Goal: Task Accomplishment & Management: Manage account settings

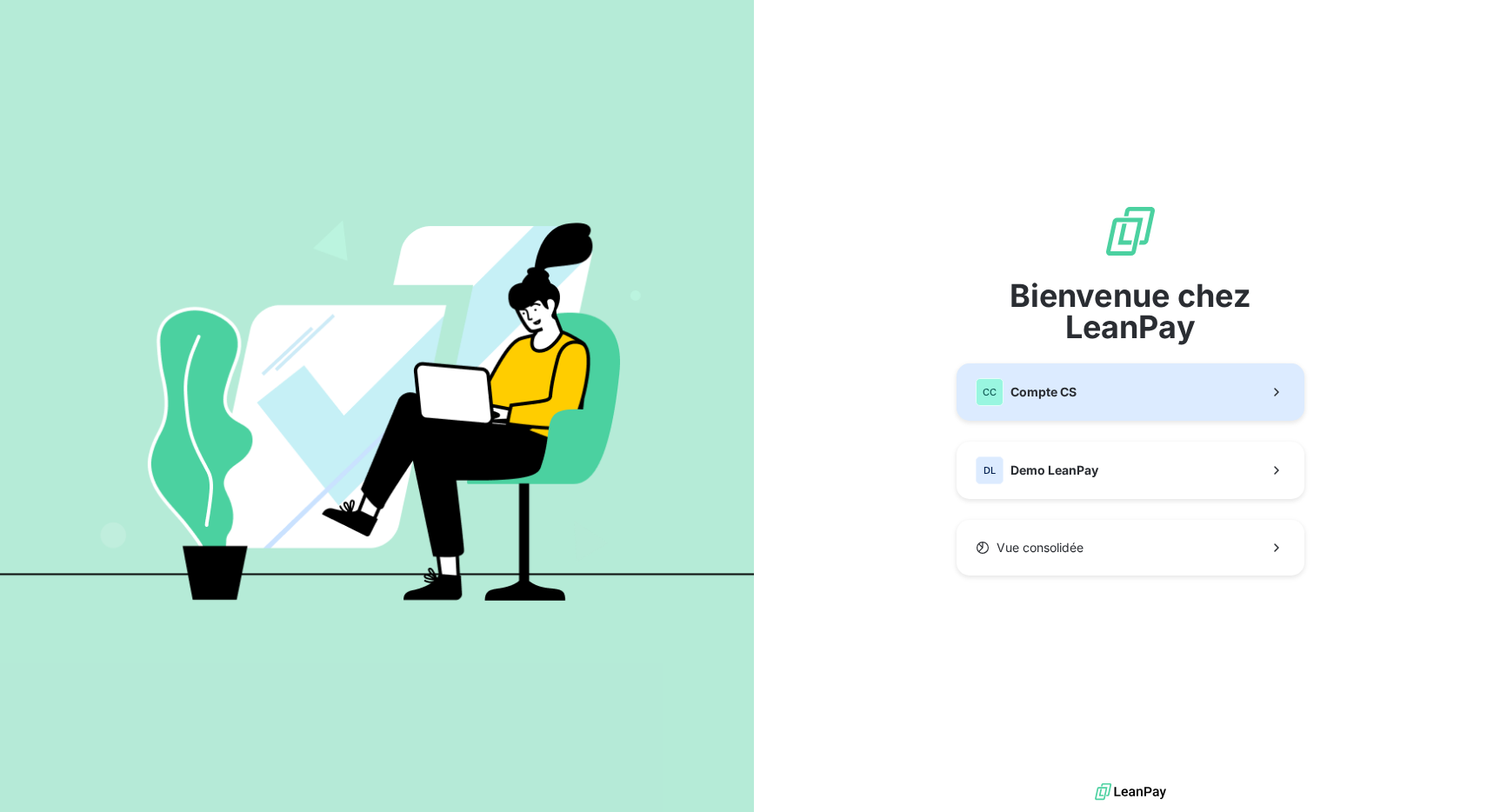
click at [1156, 375] on button "CC Compte CS" at bounding box center [1130, 392] width 348 height 58
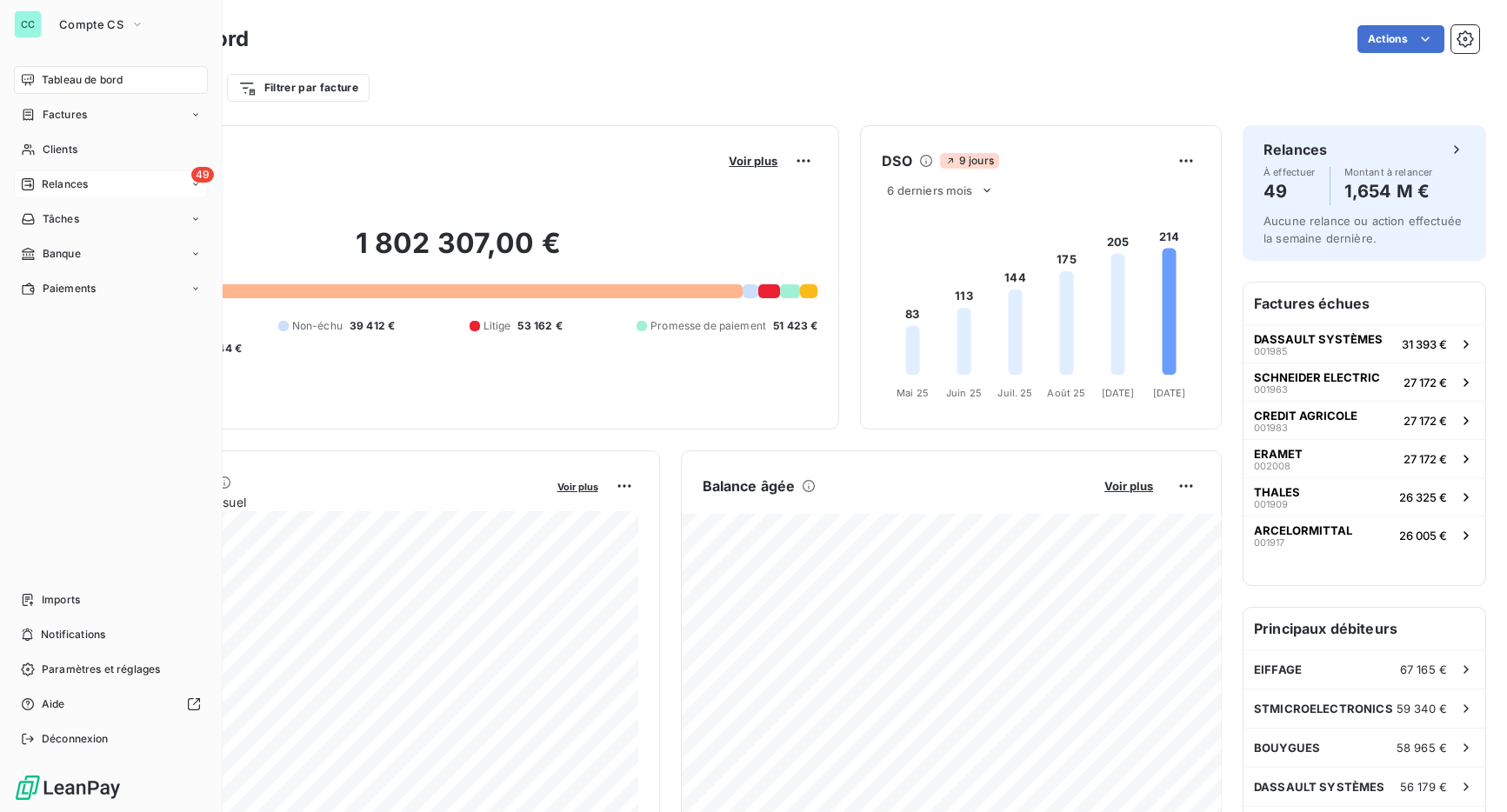
click at [48, 190] on span "Relances" at bounding box center [64, 184] width 46 height 16
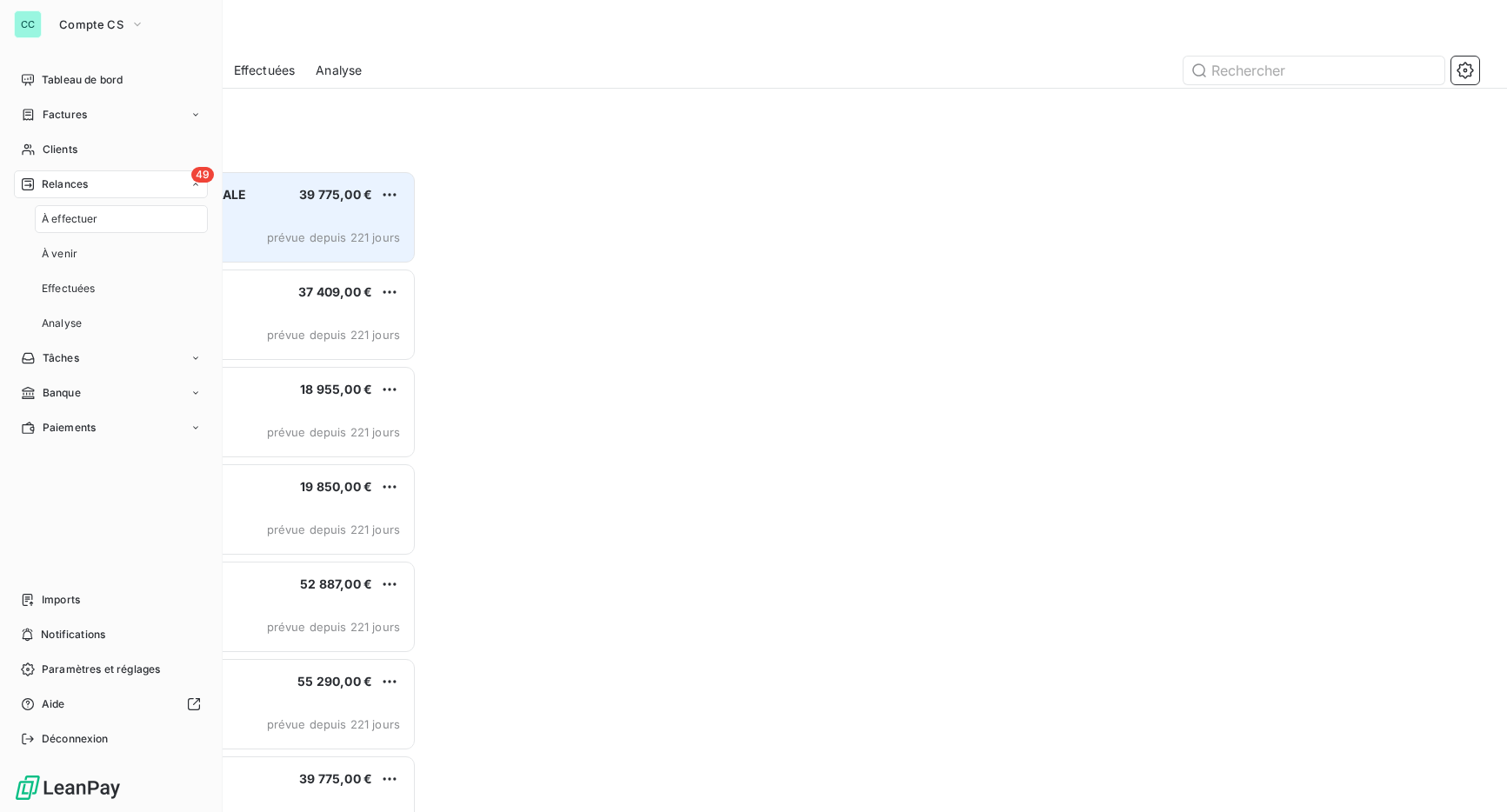
scroll to position [641, 334]
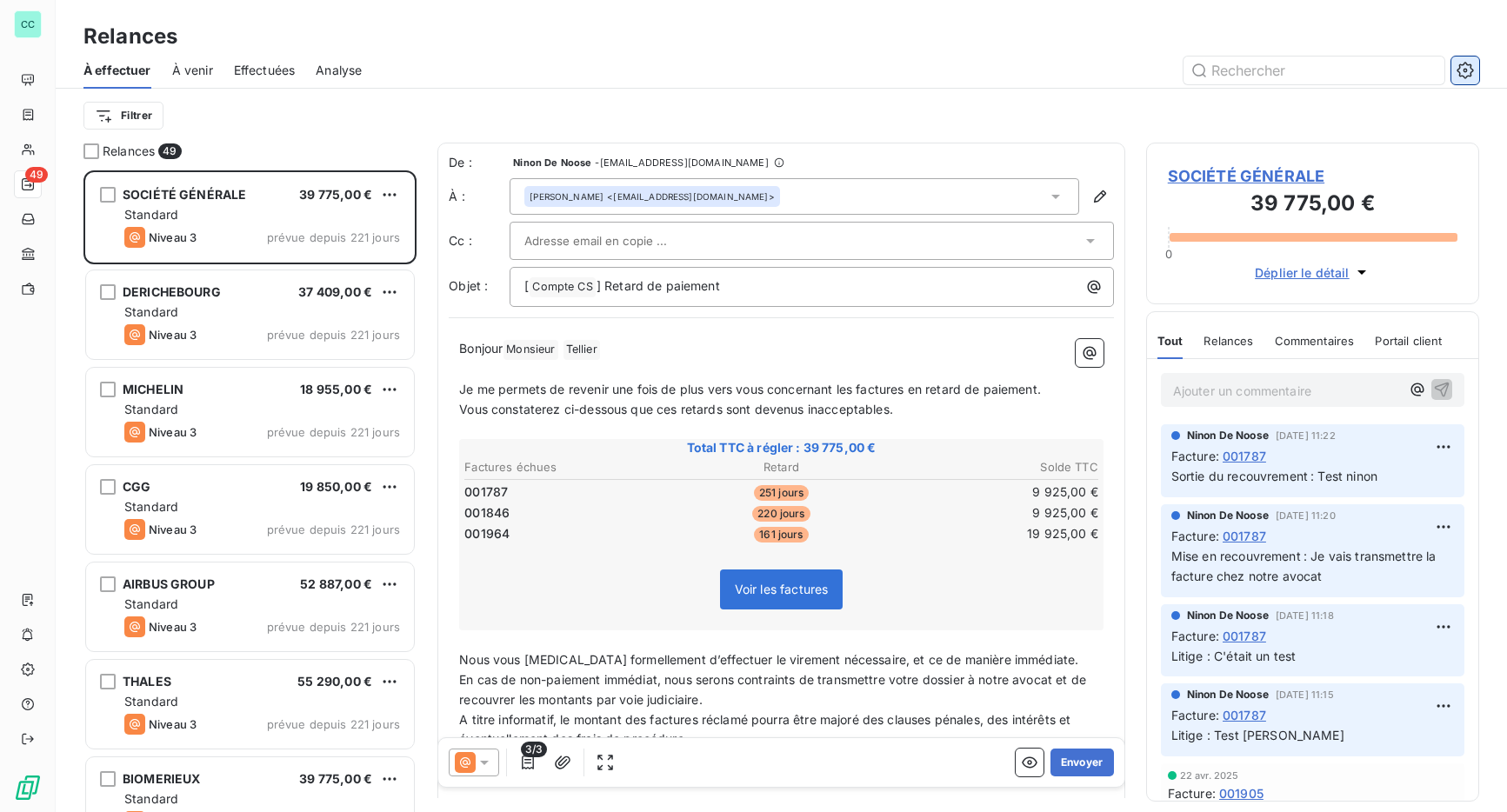
click at [1471, 62] on icon "button" at bounding box center [1465, 70] width 18 height 18
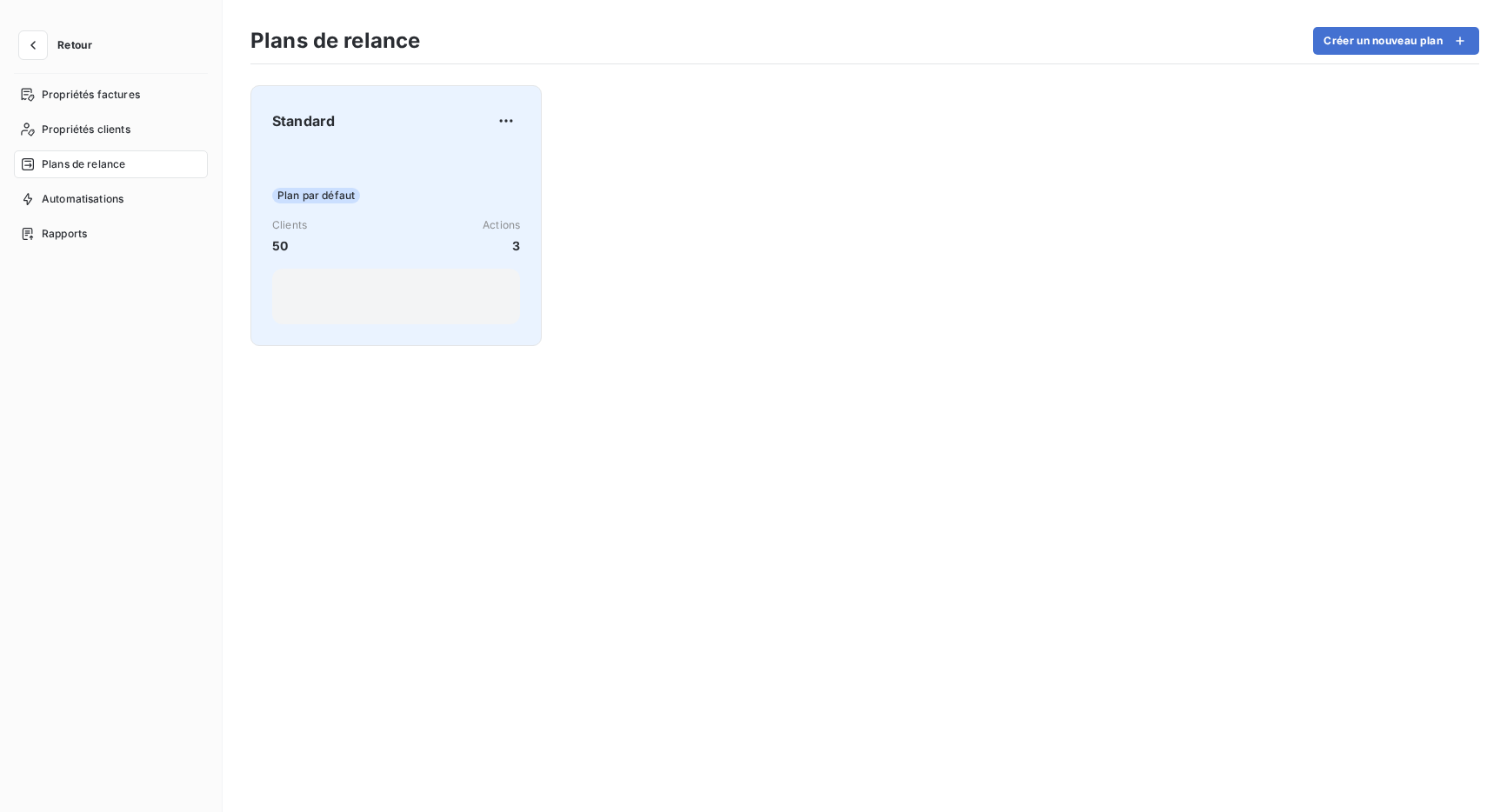
click at [344, 174] on div "Plan par défaut Clients 50 Actions 3" at bounding box center [396, 236] width 248 height 175
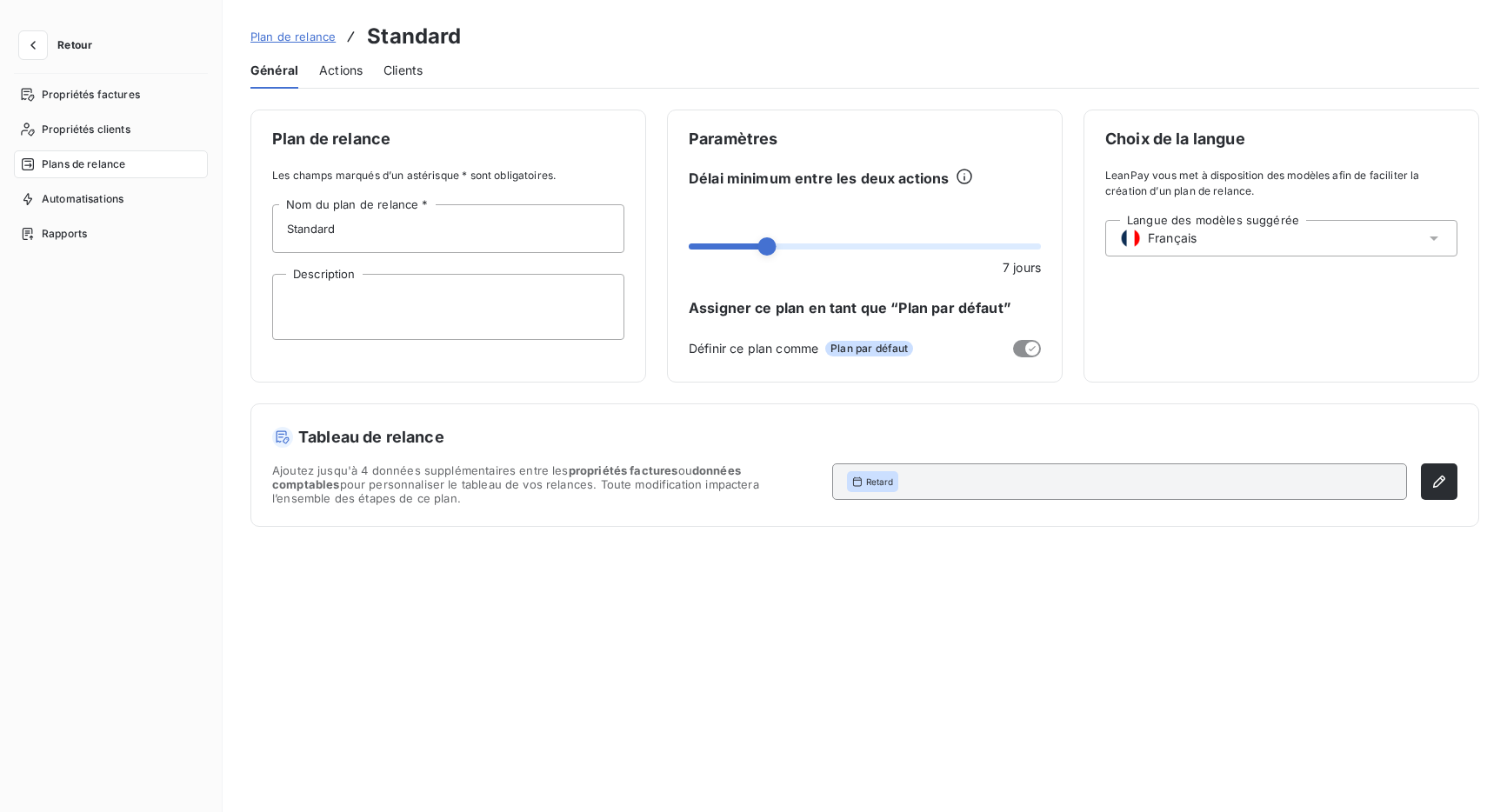
click at [344, 76] on span "Actions" at bounding box center [340, 70] width 44 height 18
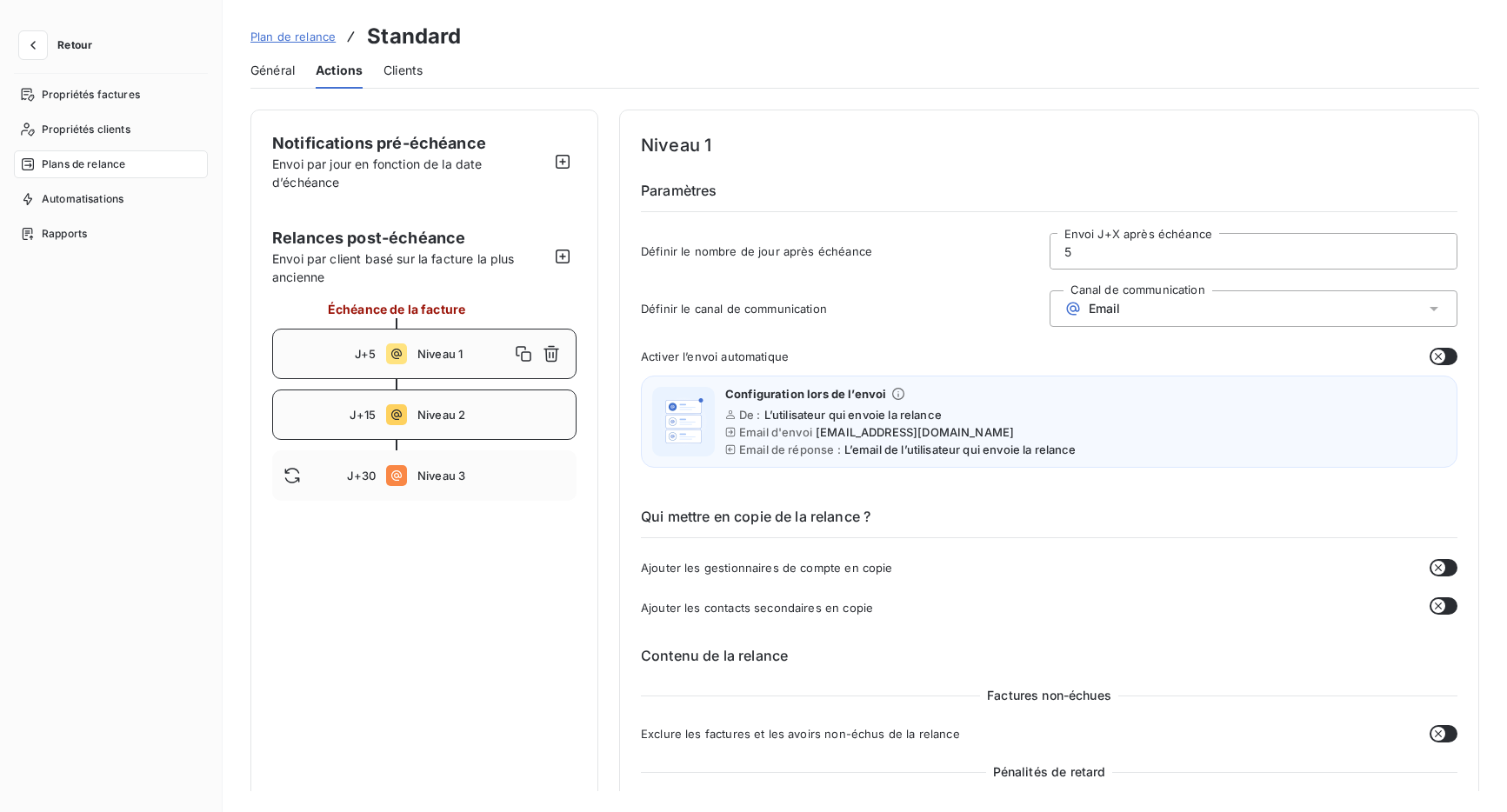
click at [459, 392] on div "J+15 Niveau 2" at bounding box center [424, 415] width 304 height 50
click at [456, 482] on span "Niveau 3" at bounding box center [491, 475] width 148 height 14
click at [479, 353] on span "Niveau 1" at bounding box center [491, 353] width 148 height 14
click at [487, 395] on div "J+15 Niveau 2" at bounding box center [424, 415] width 304 height 50
click at [468, 480] on span "Niveau 3" at bounding box center [491, 475] width 148 height 14
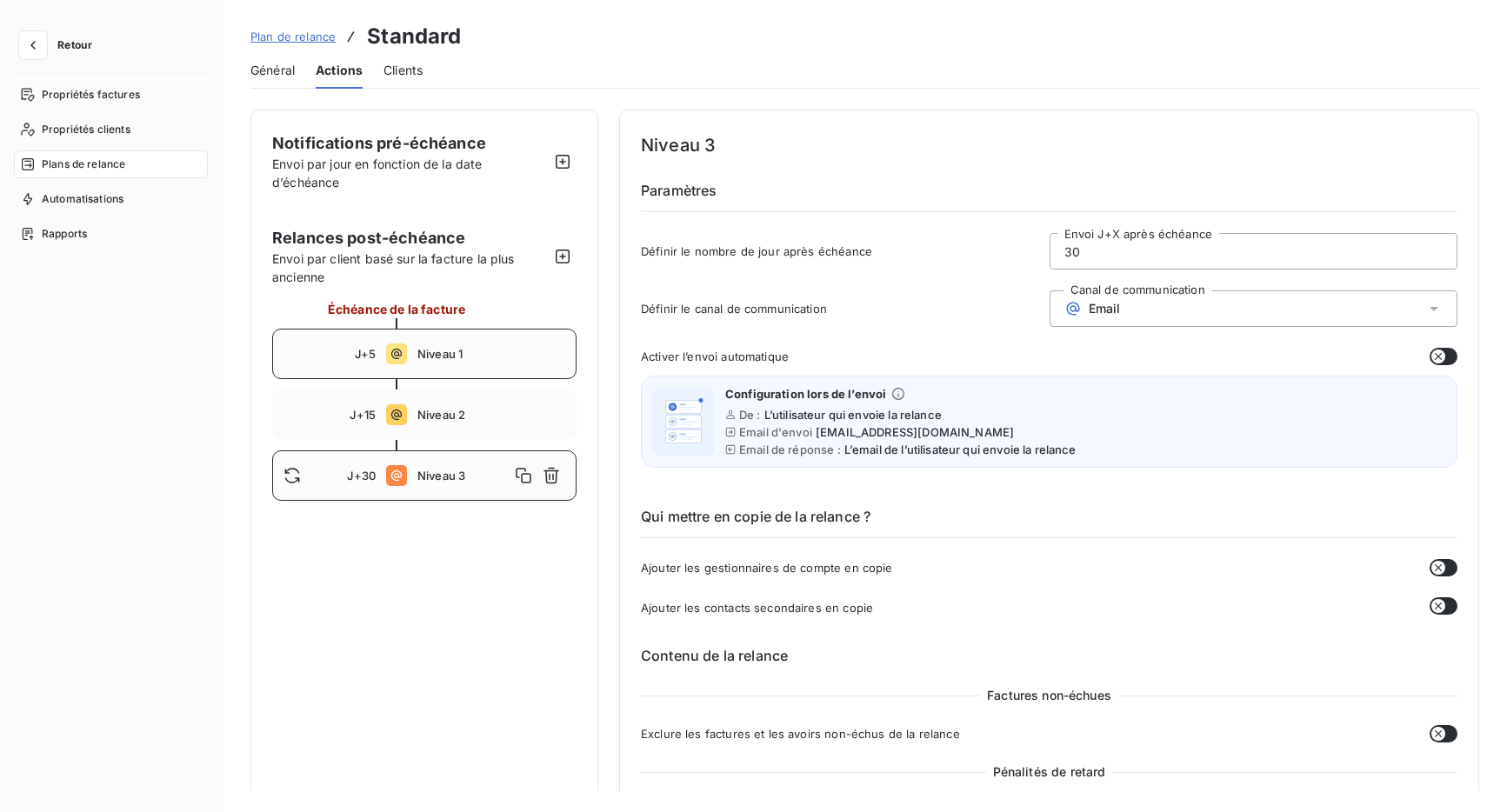
click at [459, 362] on div "J+5 Niveau 1" at bounding box center [424, 354] width 304 height 50
type input "5"
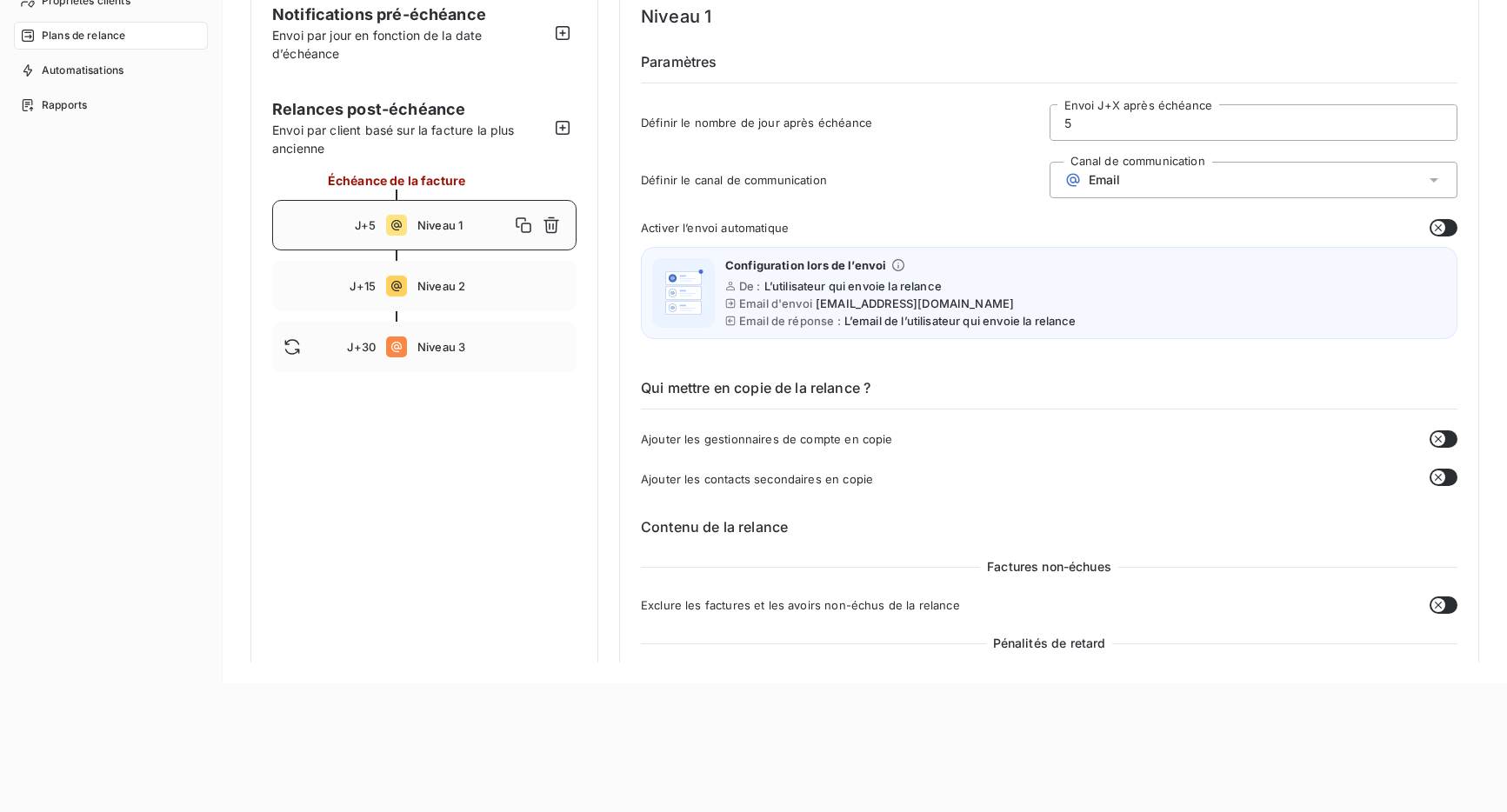
click at [1129, 189] on div "Email" at bounding box center [1254, 179] width 408 height 36
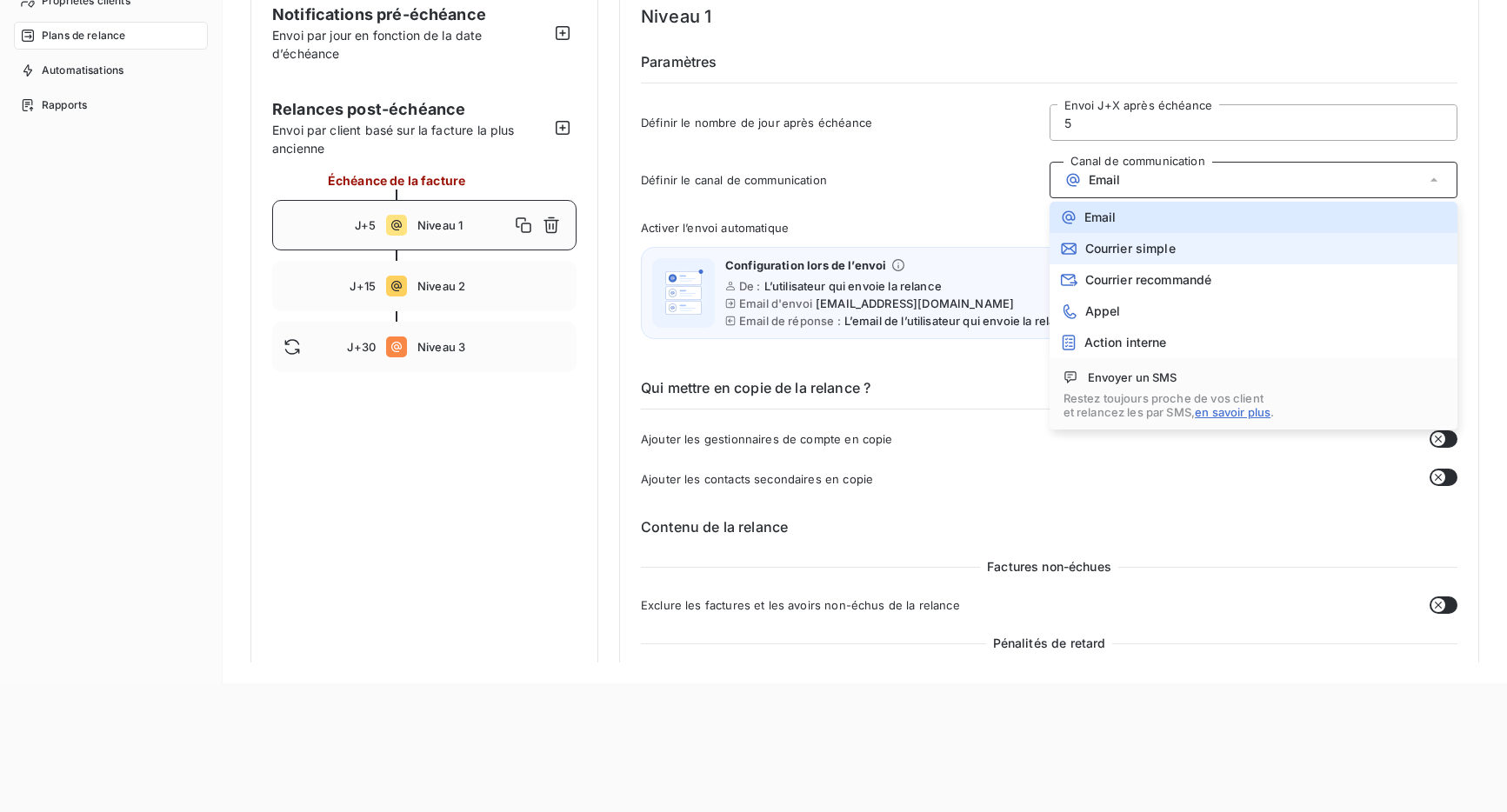
click at [1158, 255] on span "Courrier simple" at bounding box center [1130, 248] width 90 height 14
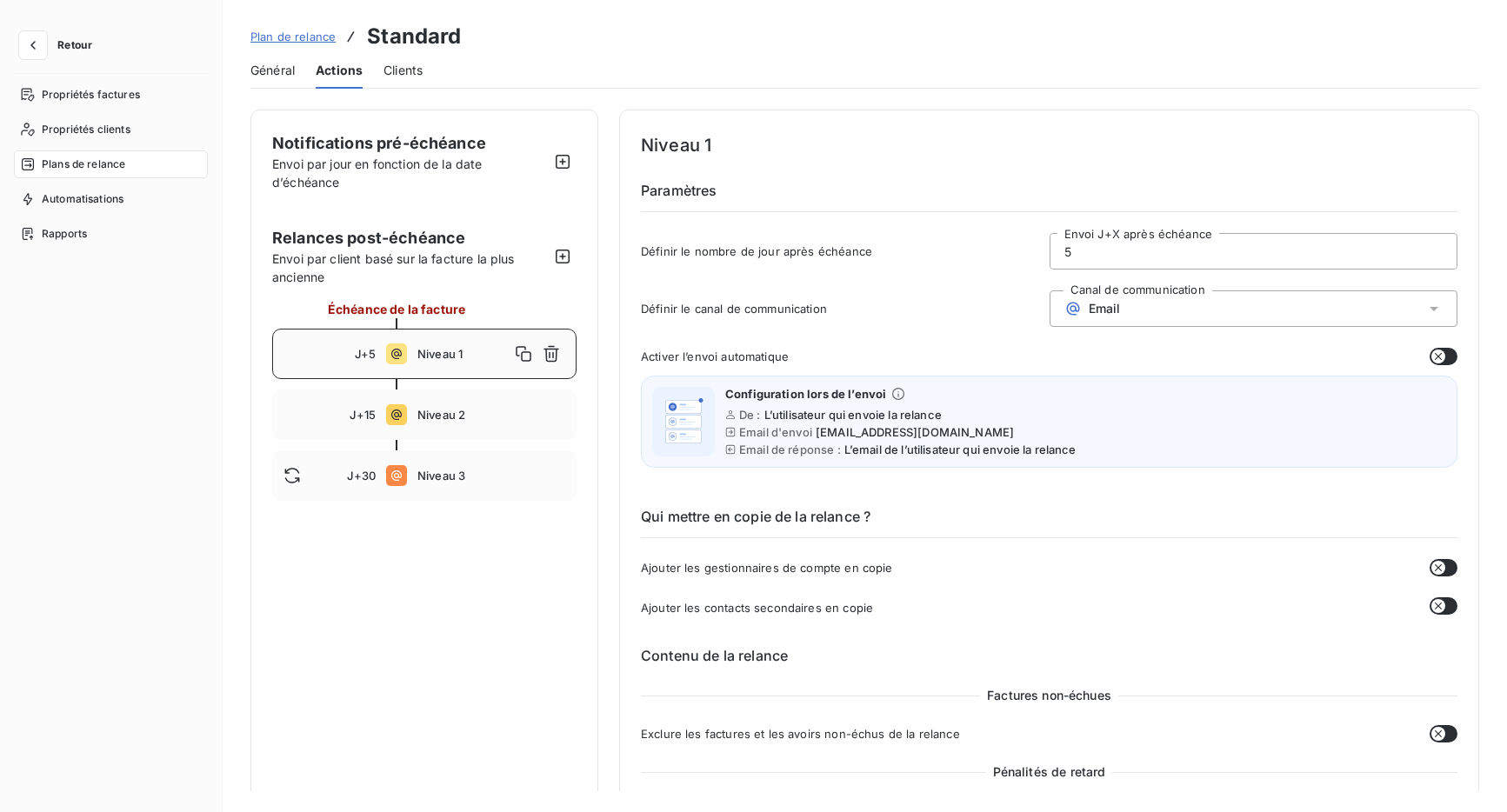
click at [1142, 314] on div "Email" at bounding box center [1254, 309] width 408 height 36
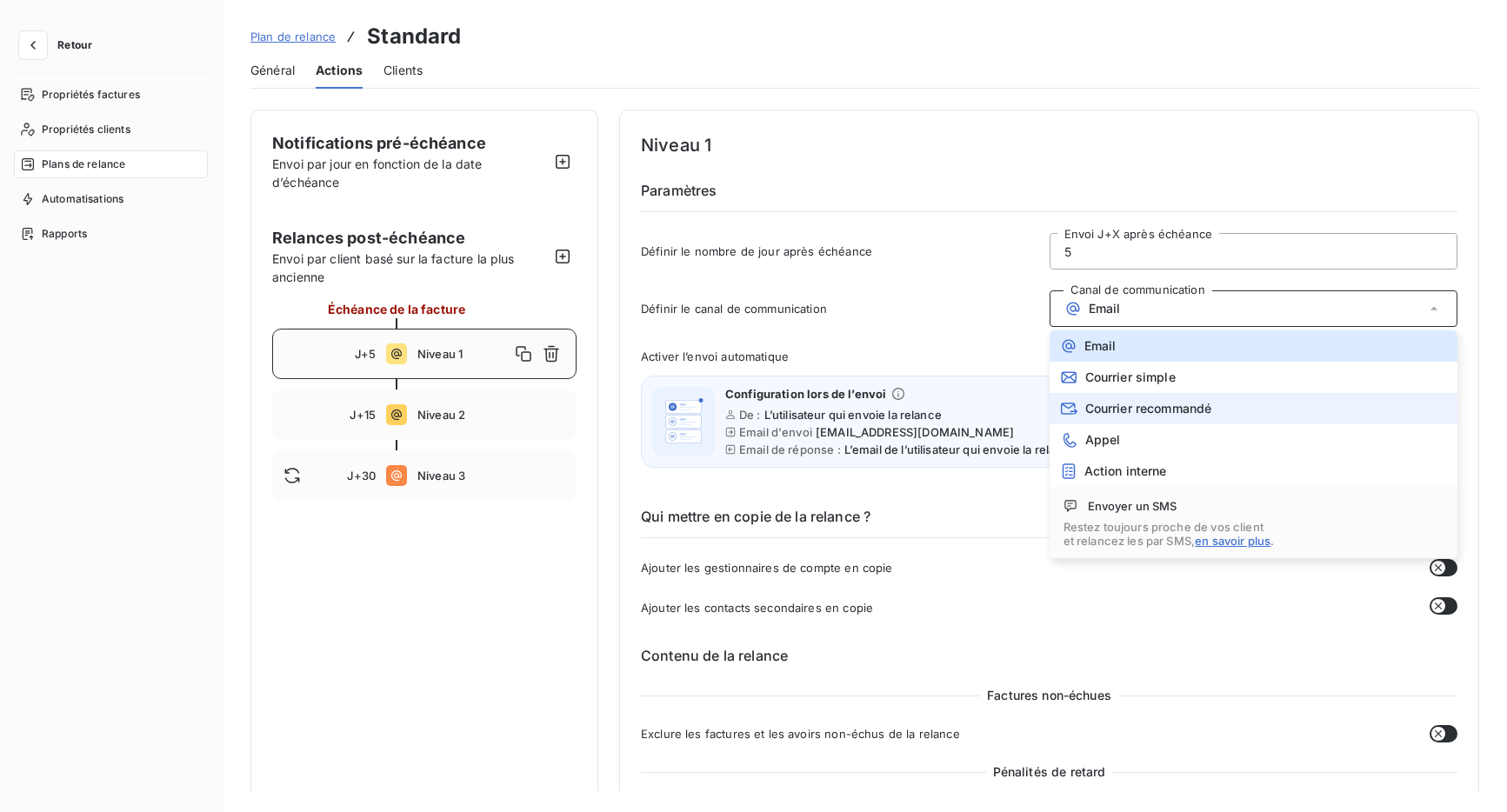
click at [1105, 422] on li "Courrier recommandé" at bounding box center [1254, 409] width 408 height 32
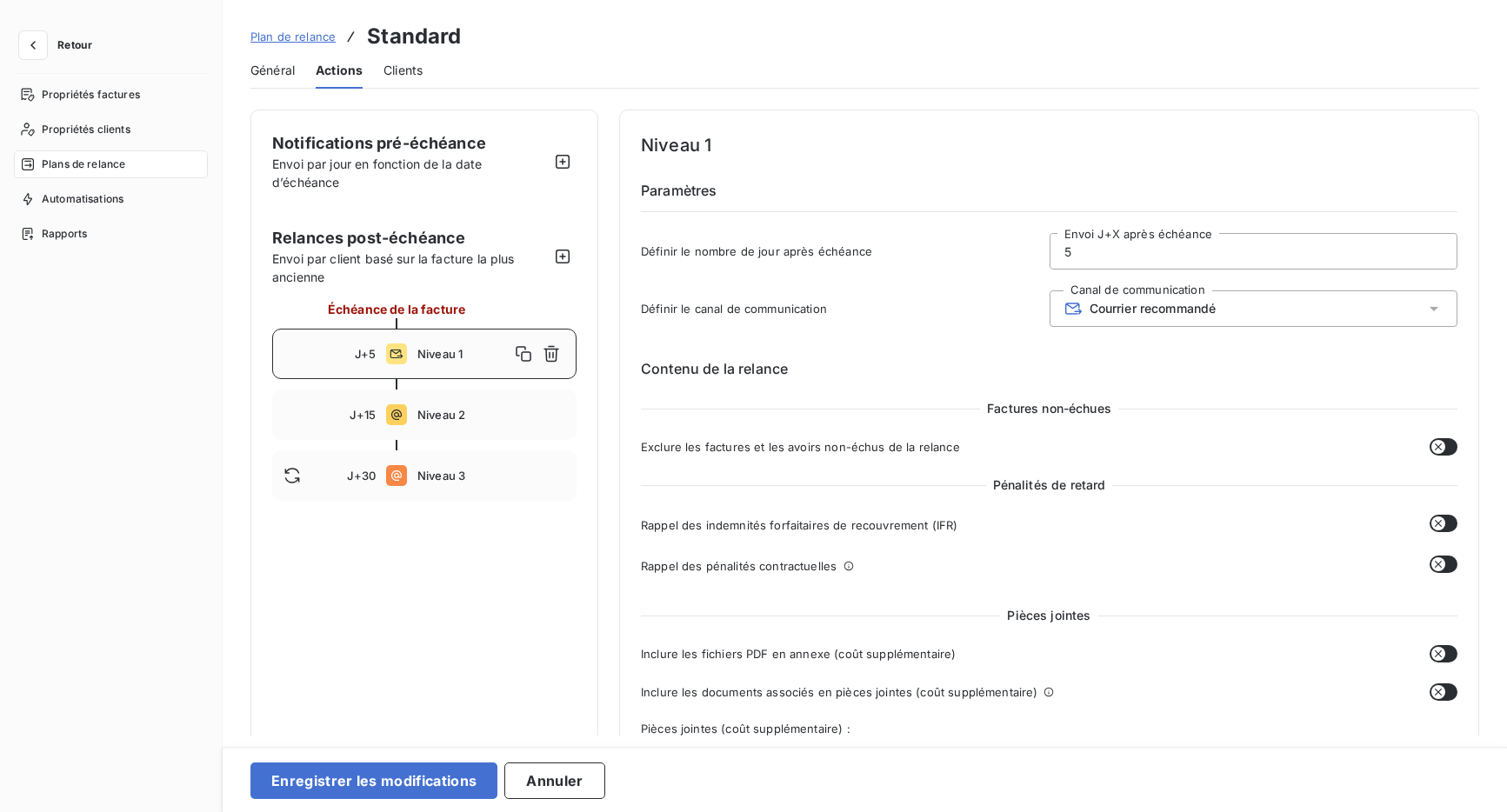
click at [1251, 310] on div "Courrier recommandé" at bounding box center [1254, 309] width 408 height 36
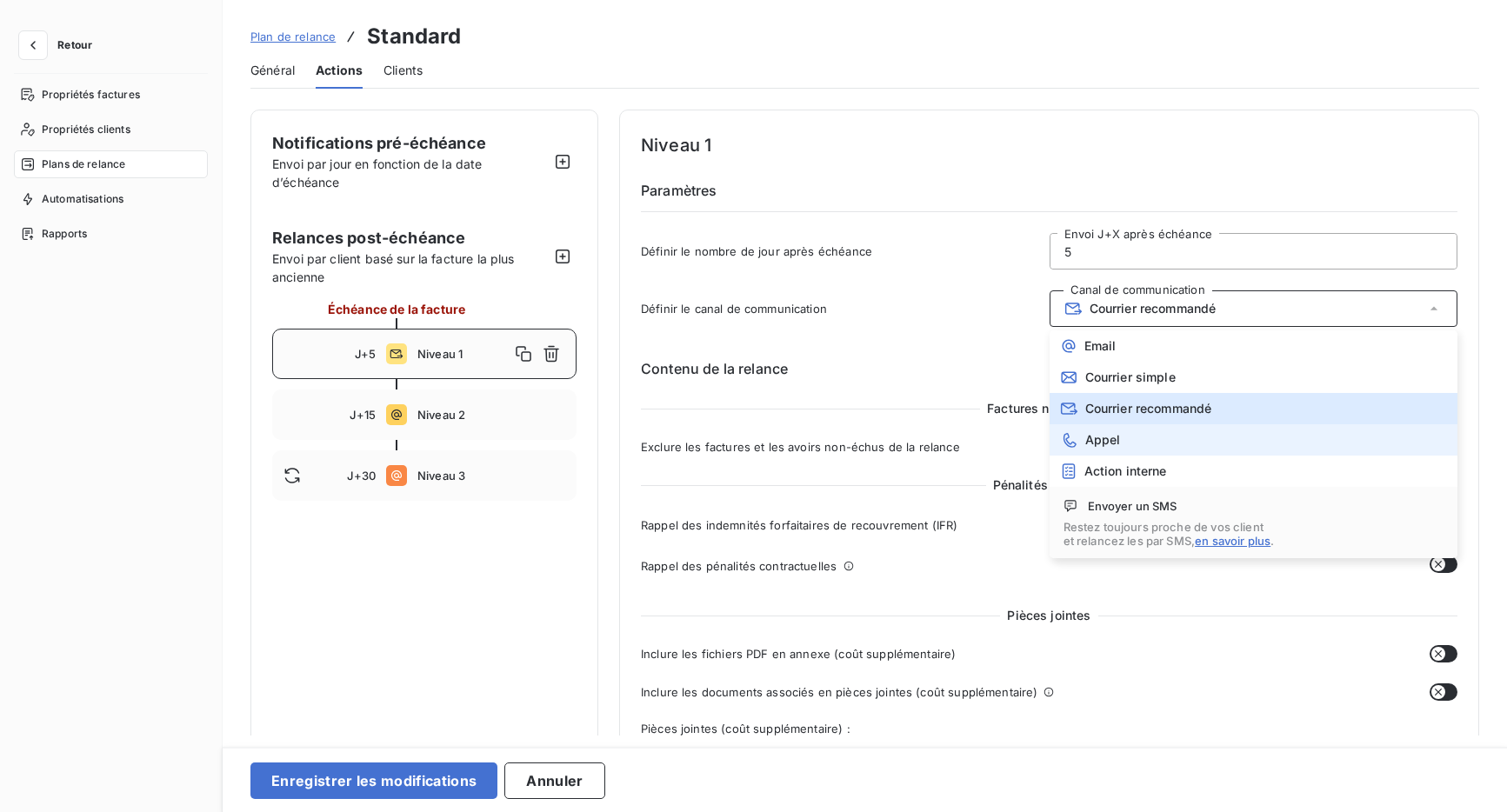
click at [1212, 438] on li "Appel" at bounding box center [1254, 440] width 408 height 32
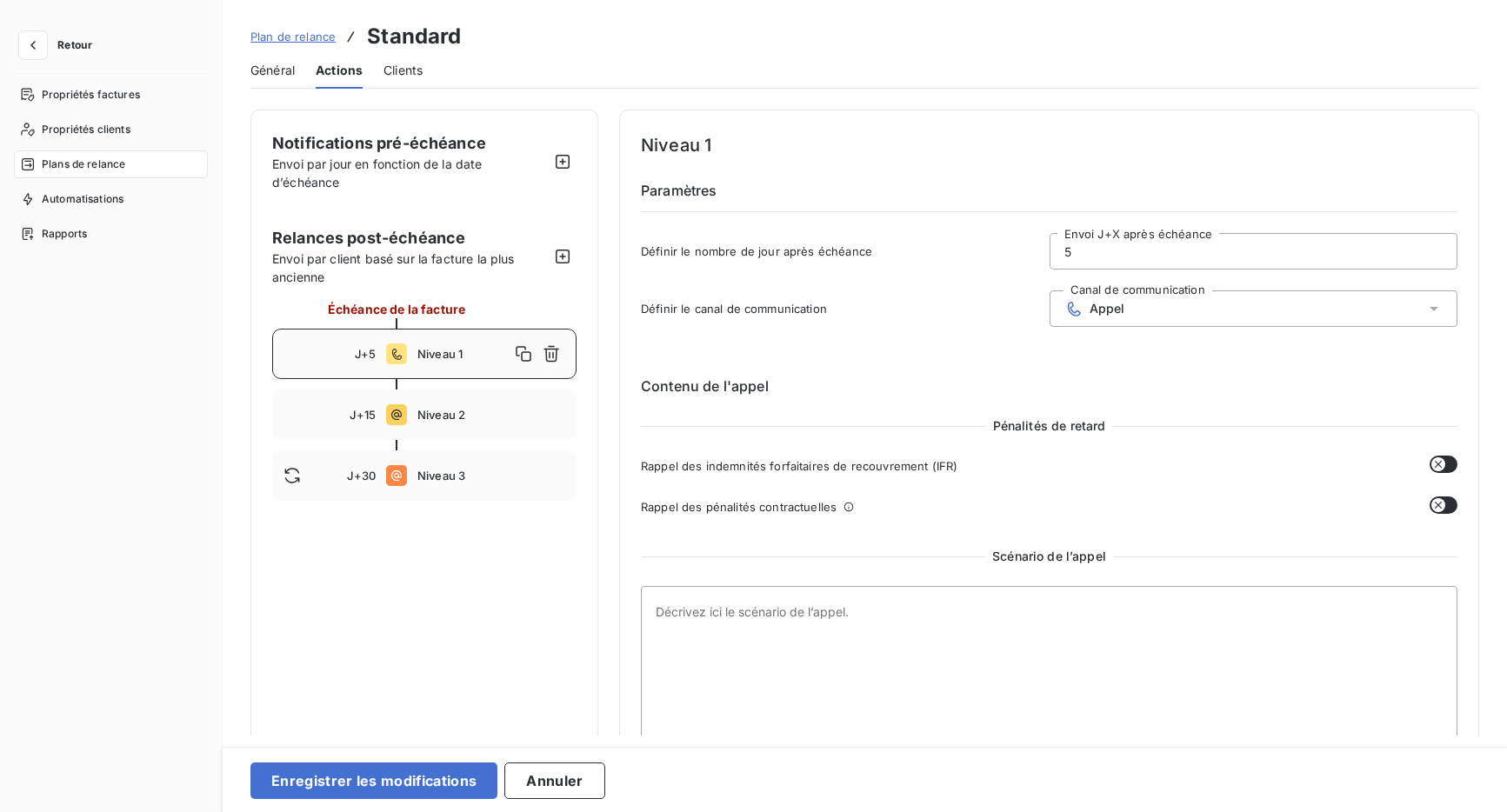
click at [1232, 304] on div "Appel" at bounding box center [1254, 309] width 408 height 36
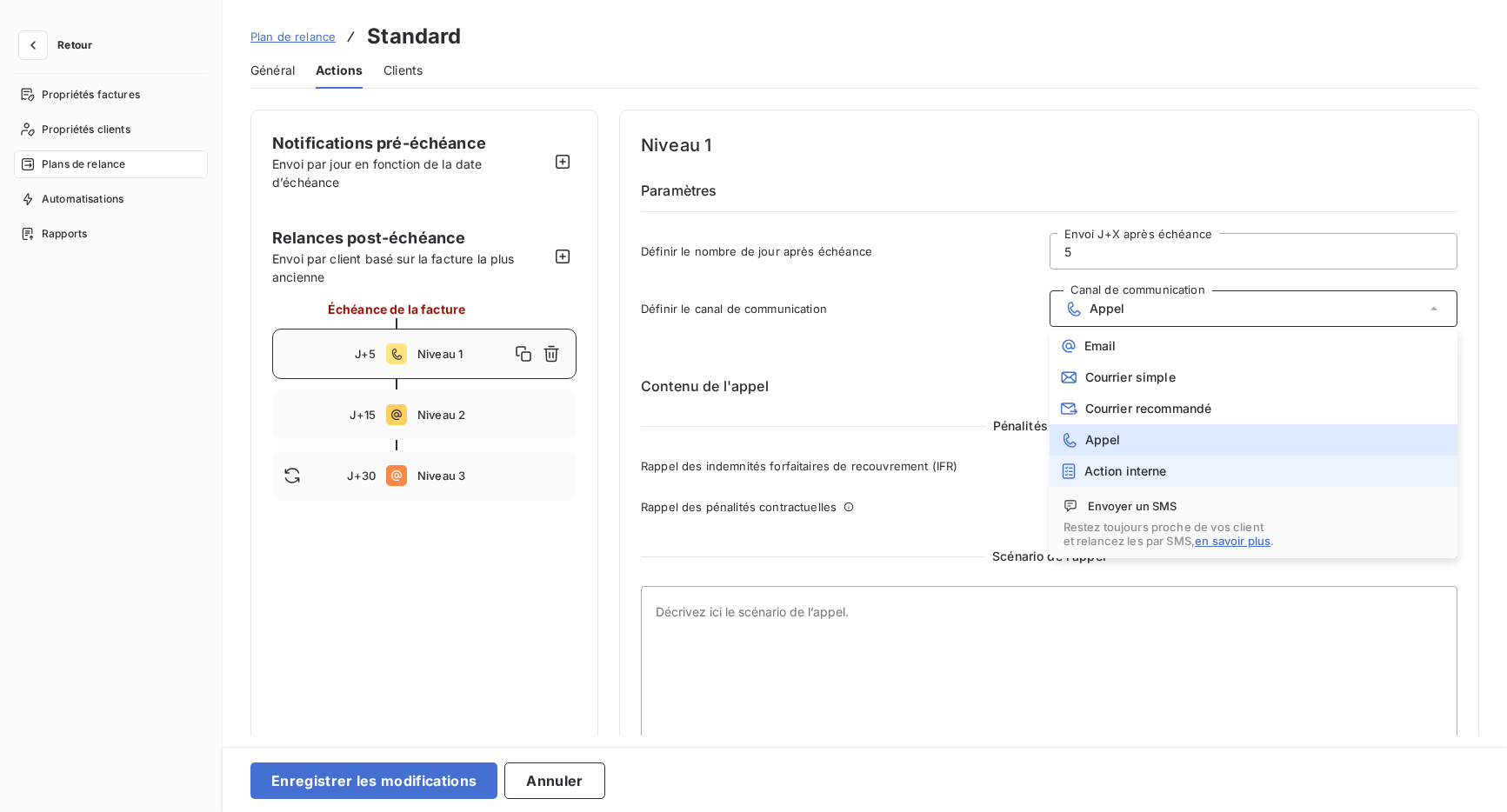
click at [1144, 472] on span "Action interne" at bounding box center [1126, 471] width 83 height 14
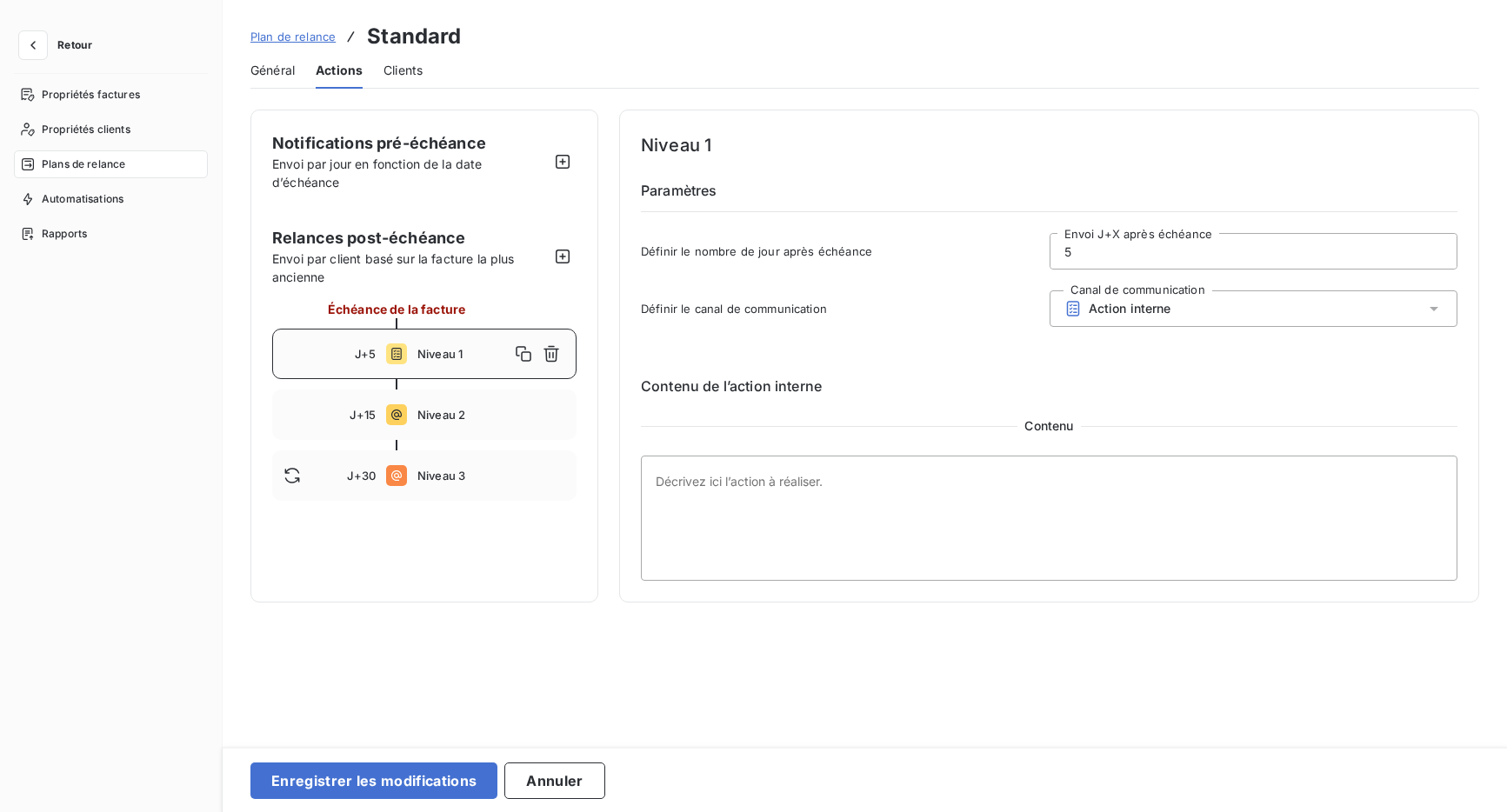
click at [1246, 296] on div "Action interne" at bounding box center [1254, 309] width 408 height 36
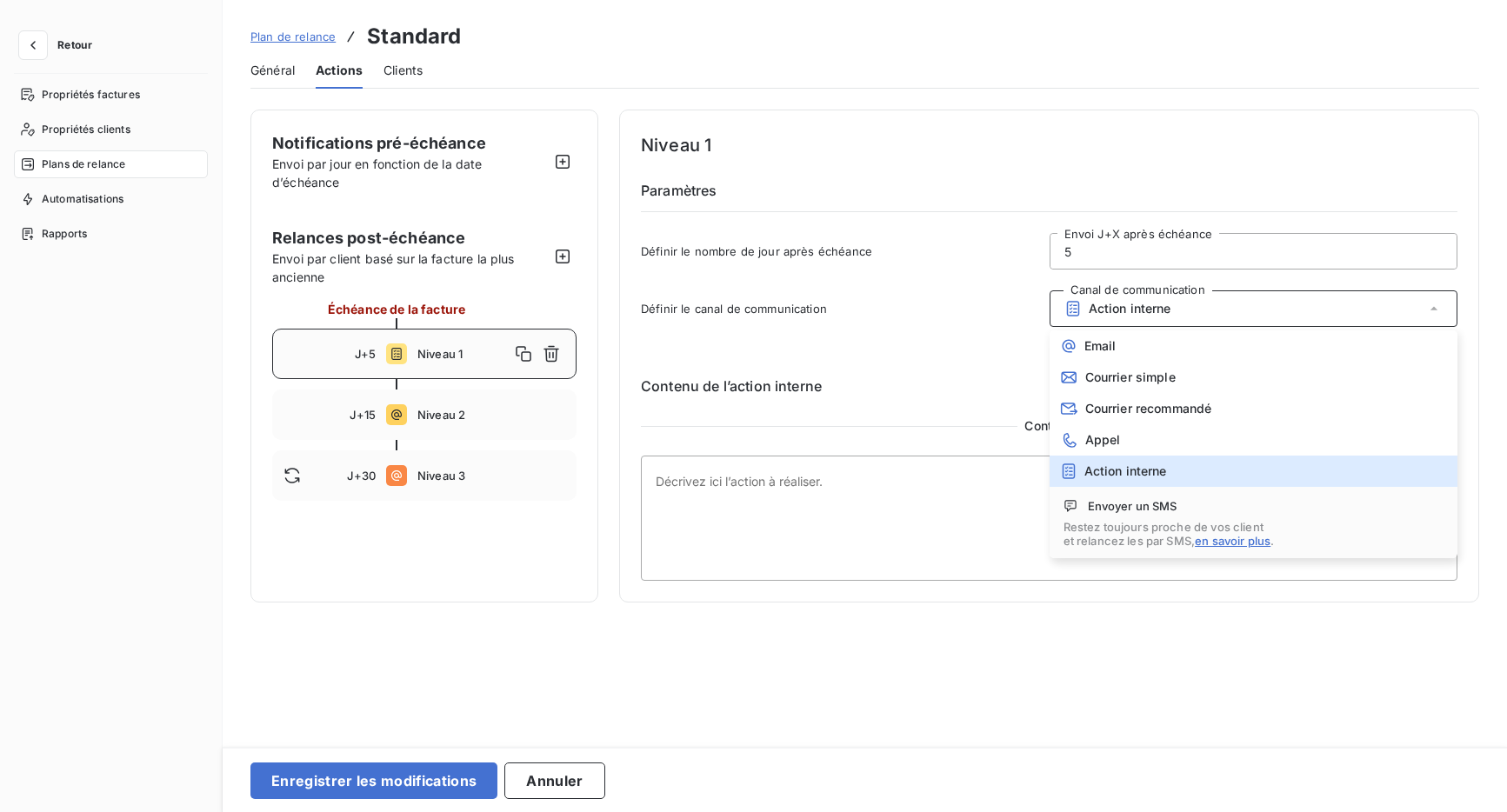
click at [1080, 512] on div "Envoyer un SMS" at bounding box center [1254, 506] width 381 height 18
click at [1104, 513] on div "Envoyer un SMS" at bounding box center [1254, 506] width 381 height 18
click at [965, 296] on div "Définir le canal de communication Canal de communication Action interne Email C…" at bounding box center [1049, 314] width 817 height 47
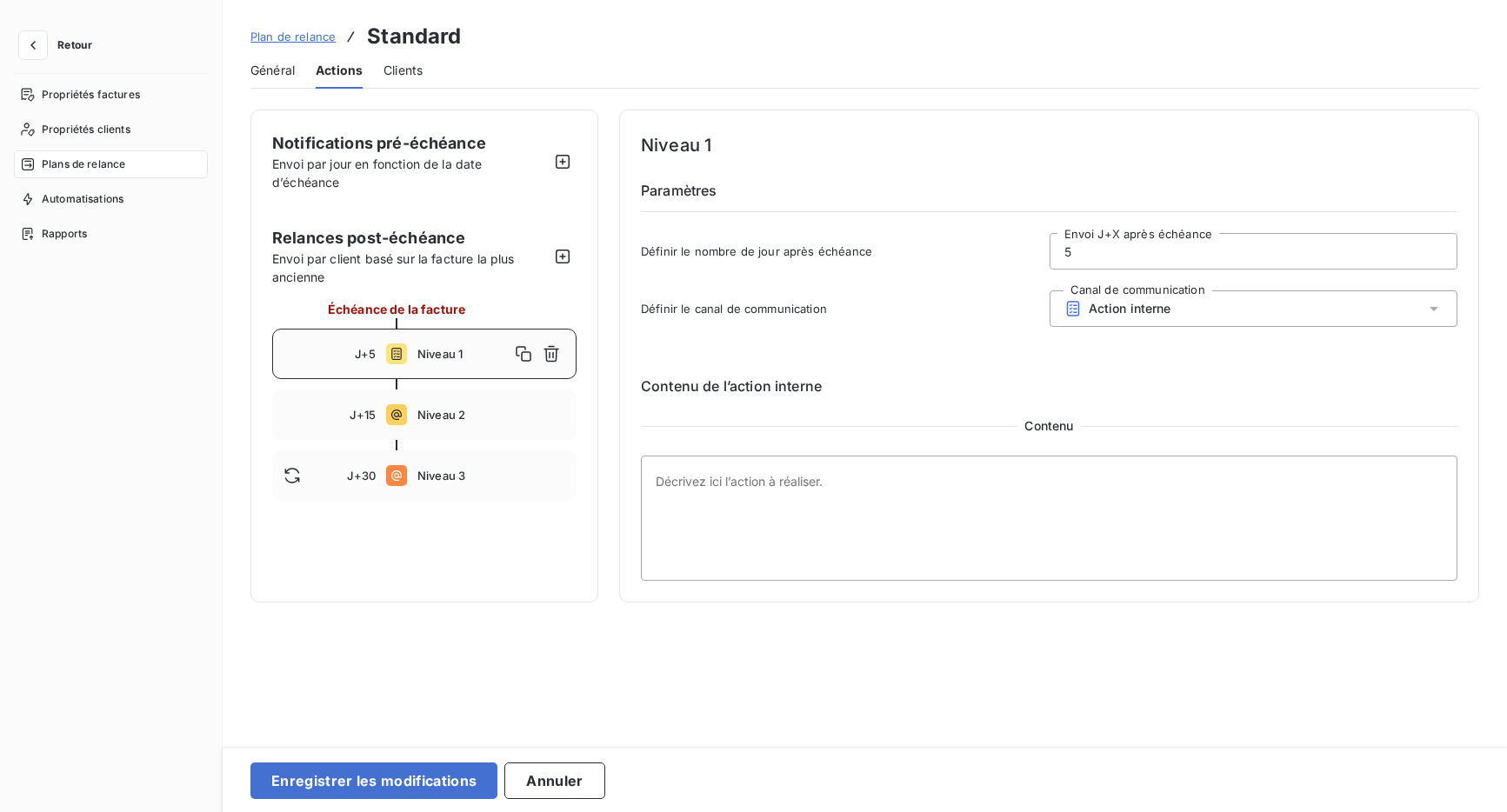
click at [1209, 319] on div "Action interne" at bounding box center [1254, 309] width 408 height 36
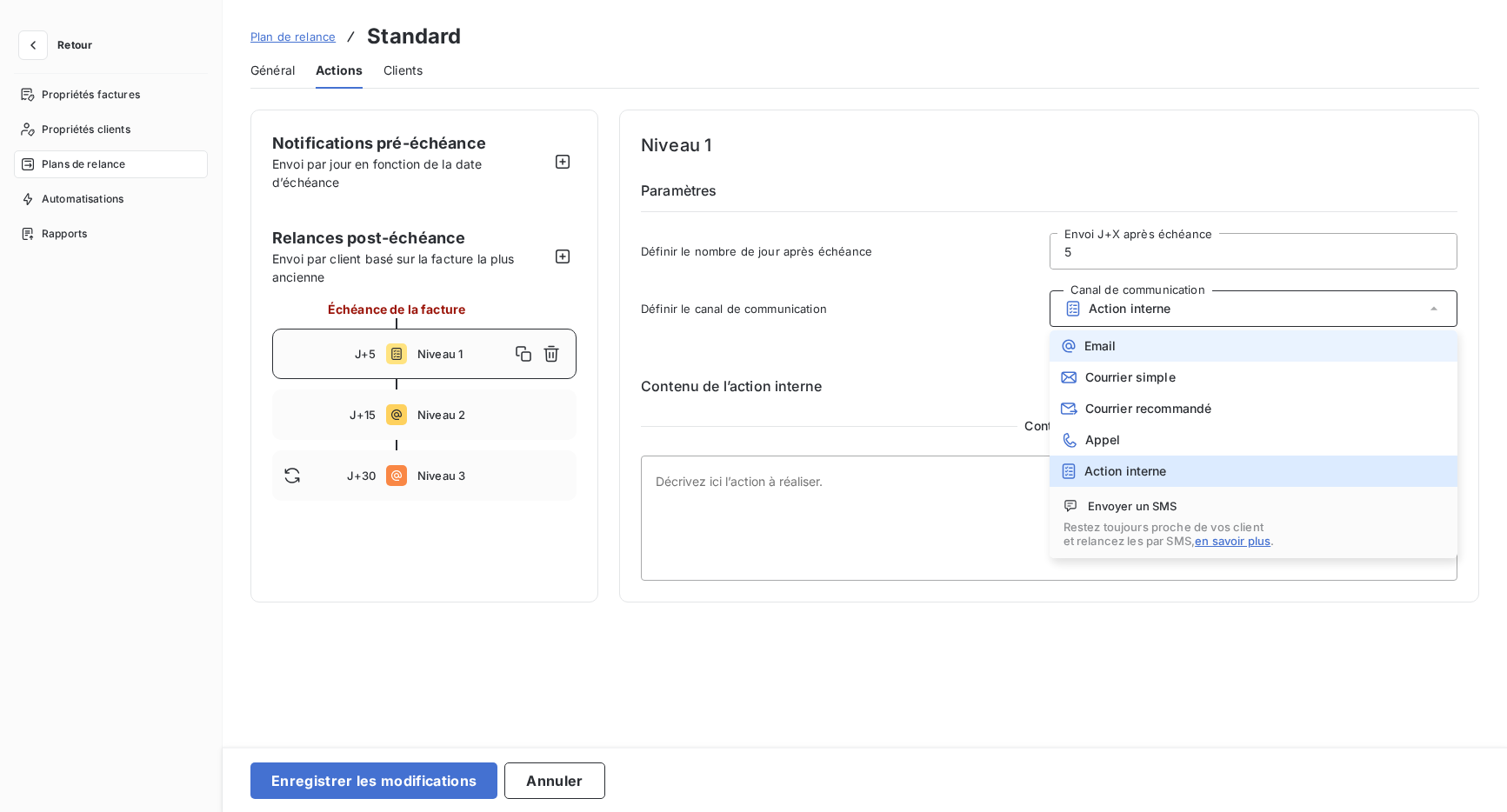
click at [1154, 353] on li "Email" at bounding box center [1254, 346] width 408 height 32
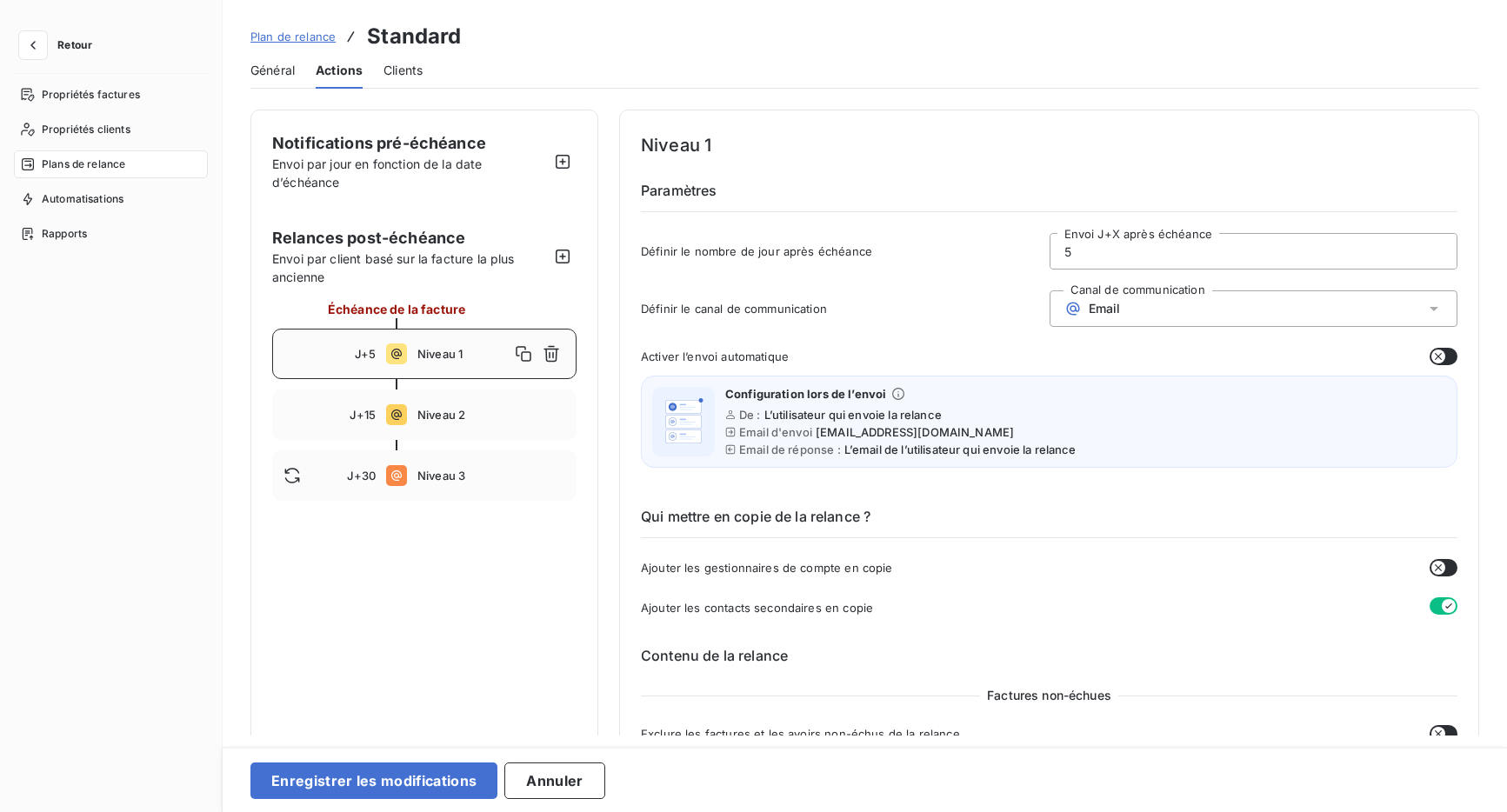
click at [1438, 353] on icon "button" at bounding box center [1438, 356] width 14 height 14
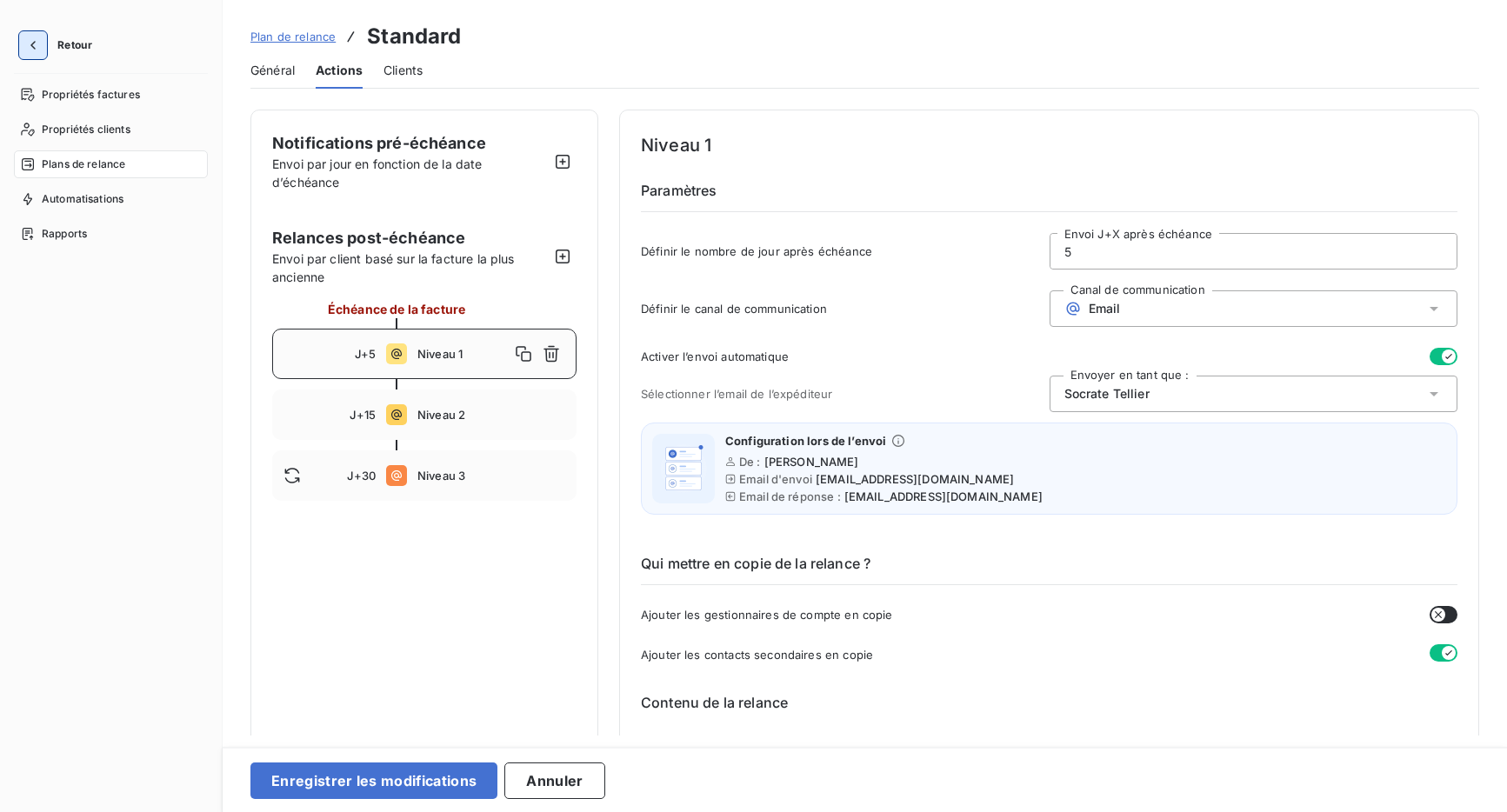
click at [42, 41] on button "button" at bounding box center [34, 46] width 28 height 28
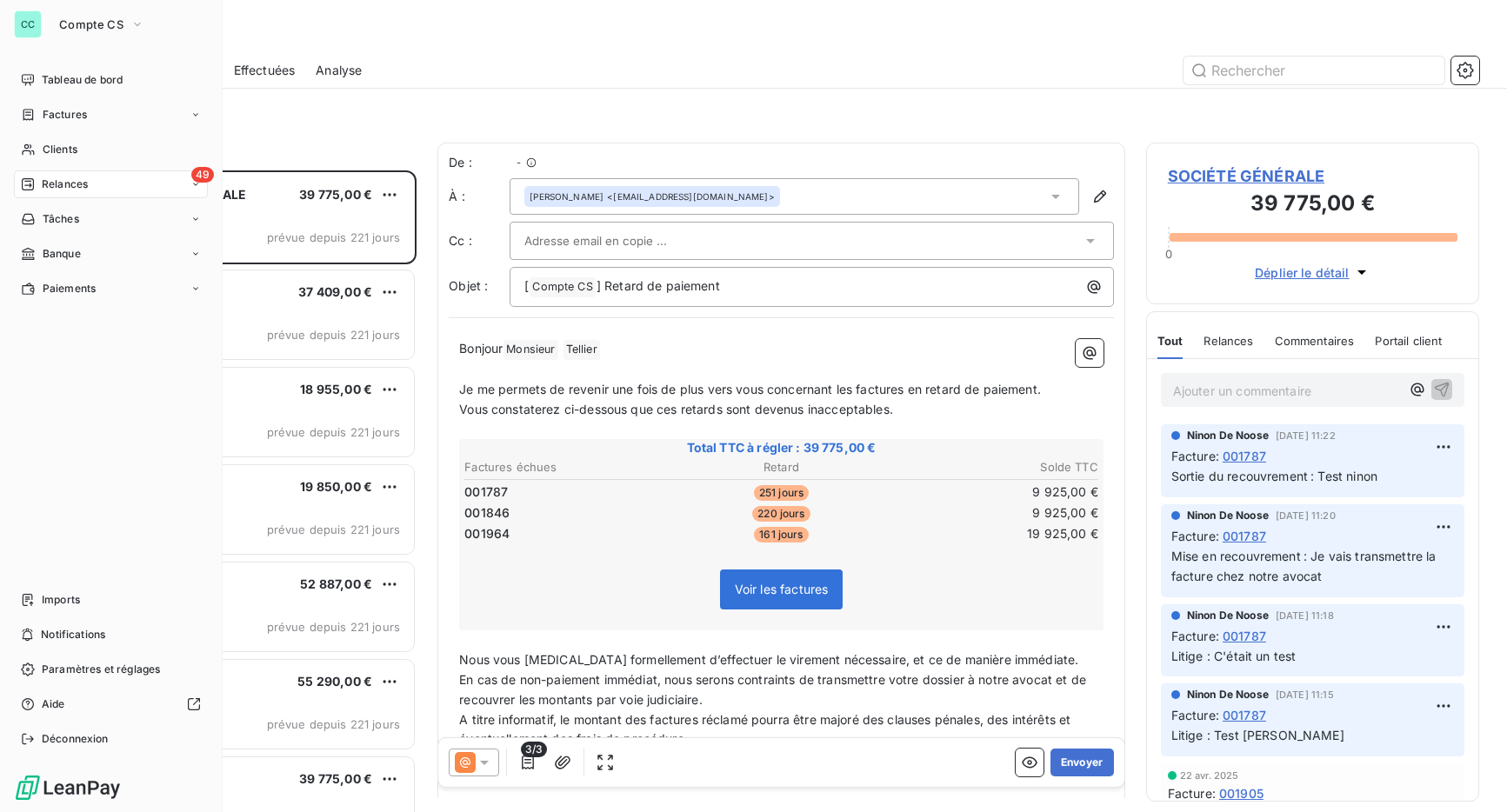
scroll to position [641, 334]
click at [71, 671] on span "Paramètres et réglages" at bounding box center [101, 669] width 118 height 16
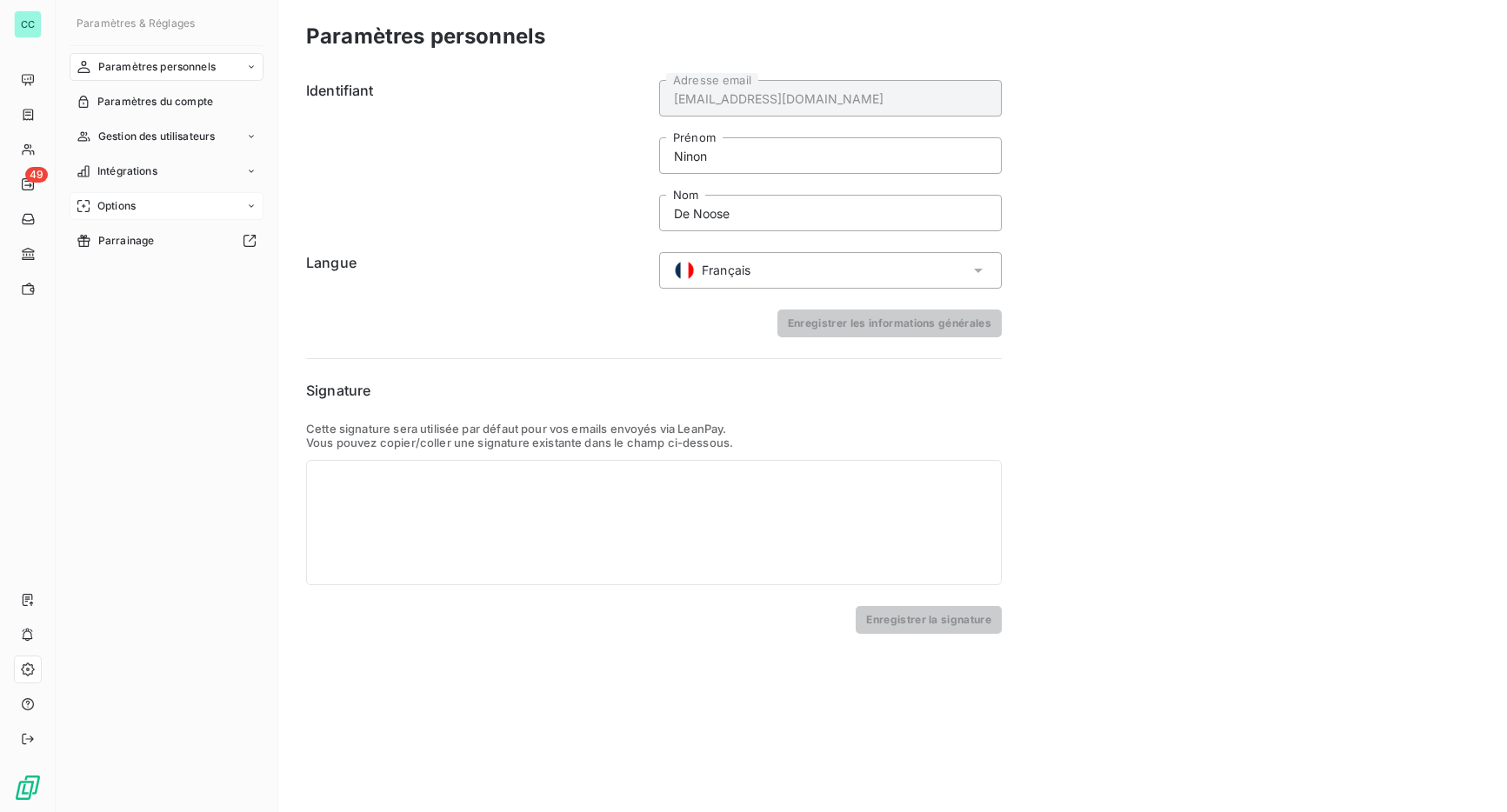
click at [141, 206] on div "Options" at bounding box center [167, 206] width 194 height 28
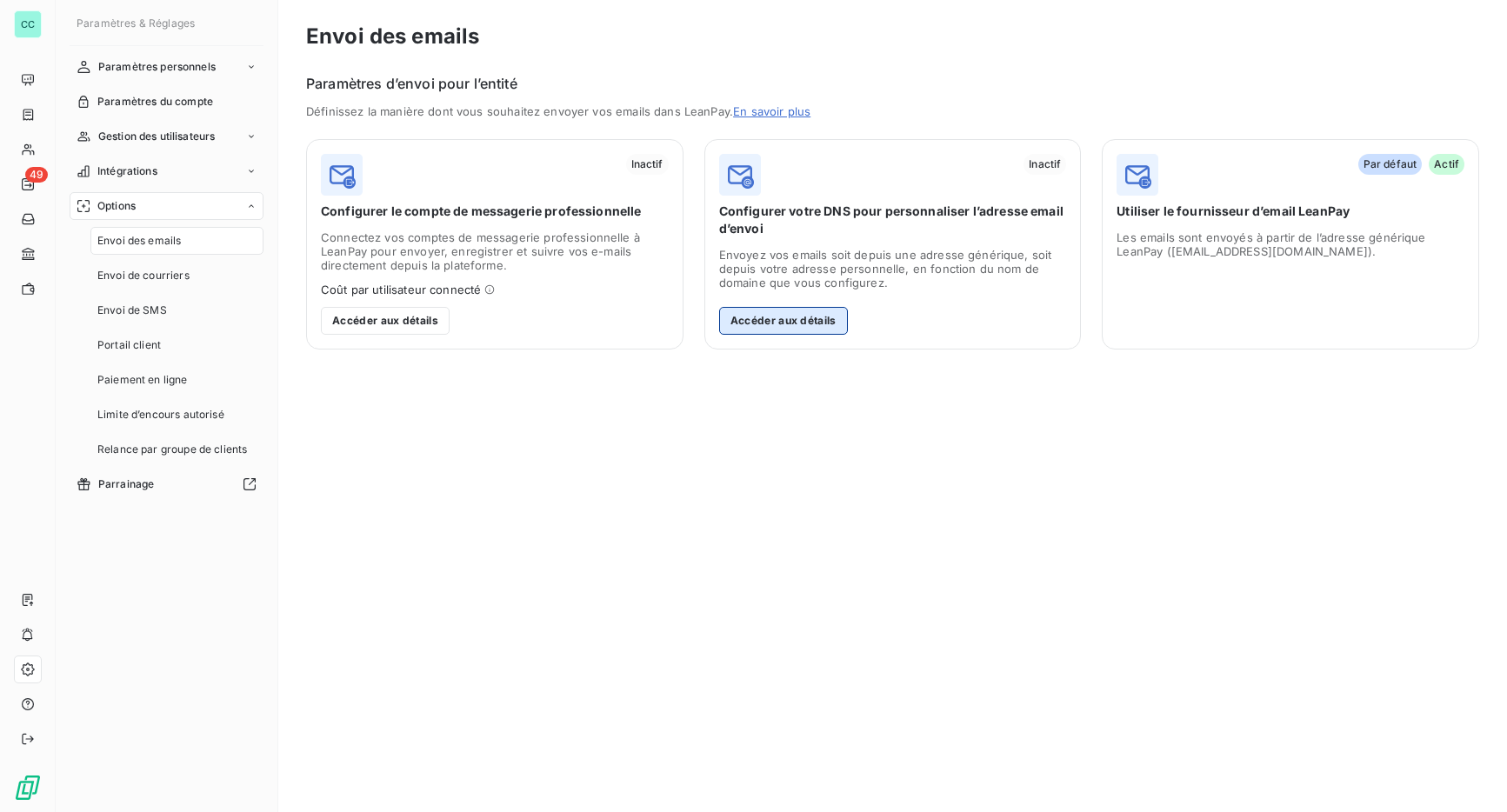
click at [766, 321] on button "Accéder aux détails" at bounding box center [783, 321] width 129 height 28
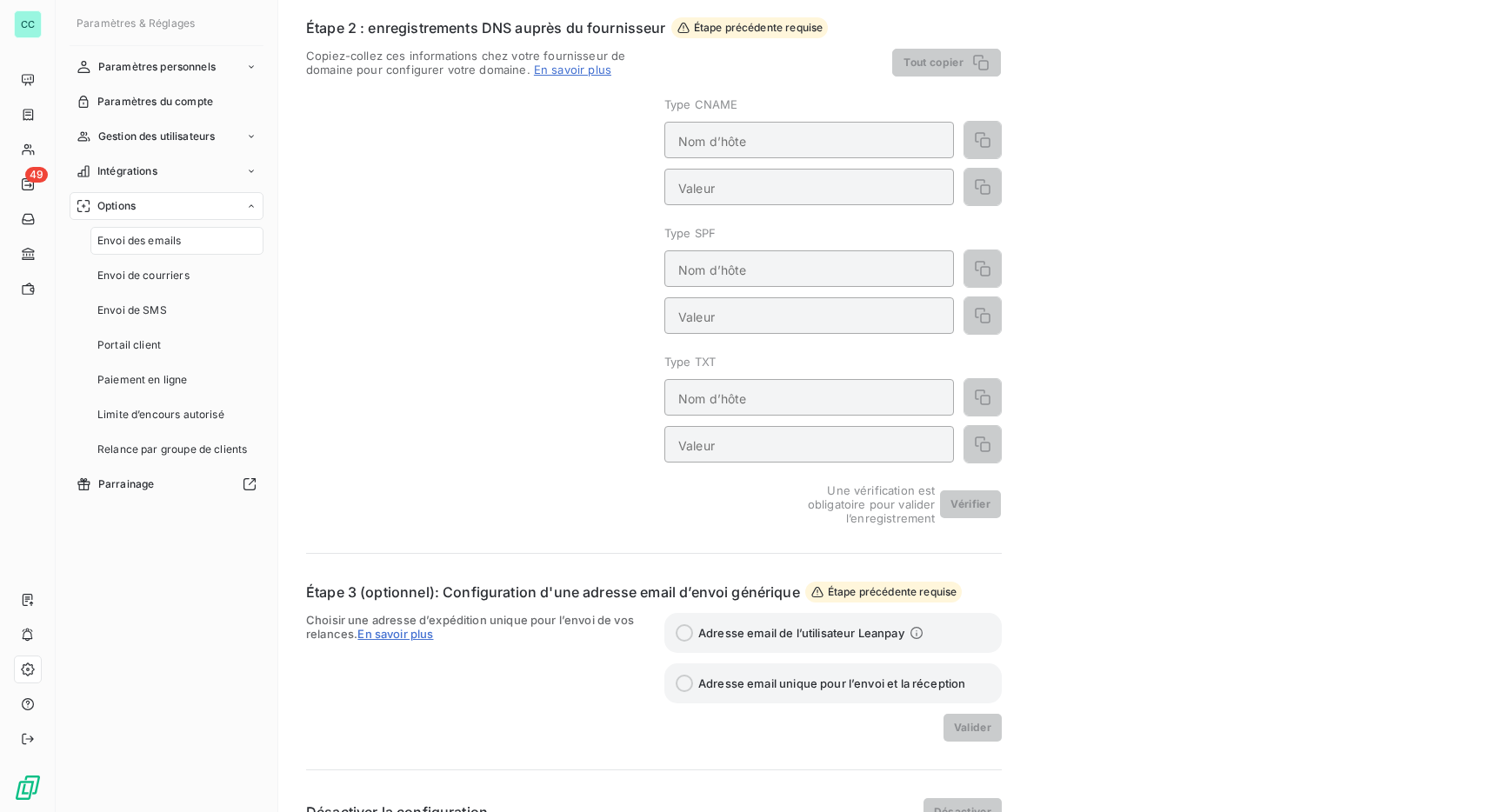
scroll to position [391, 0]
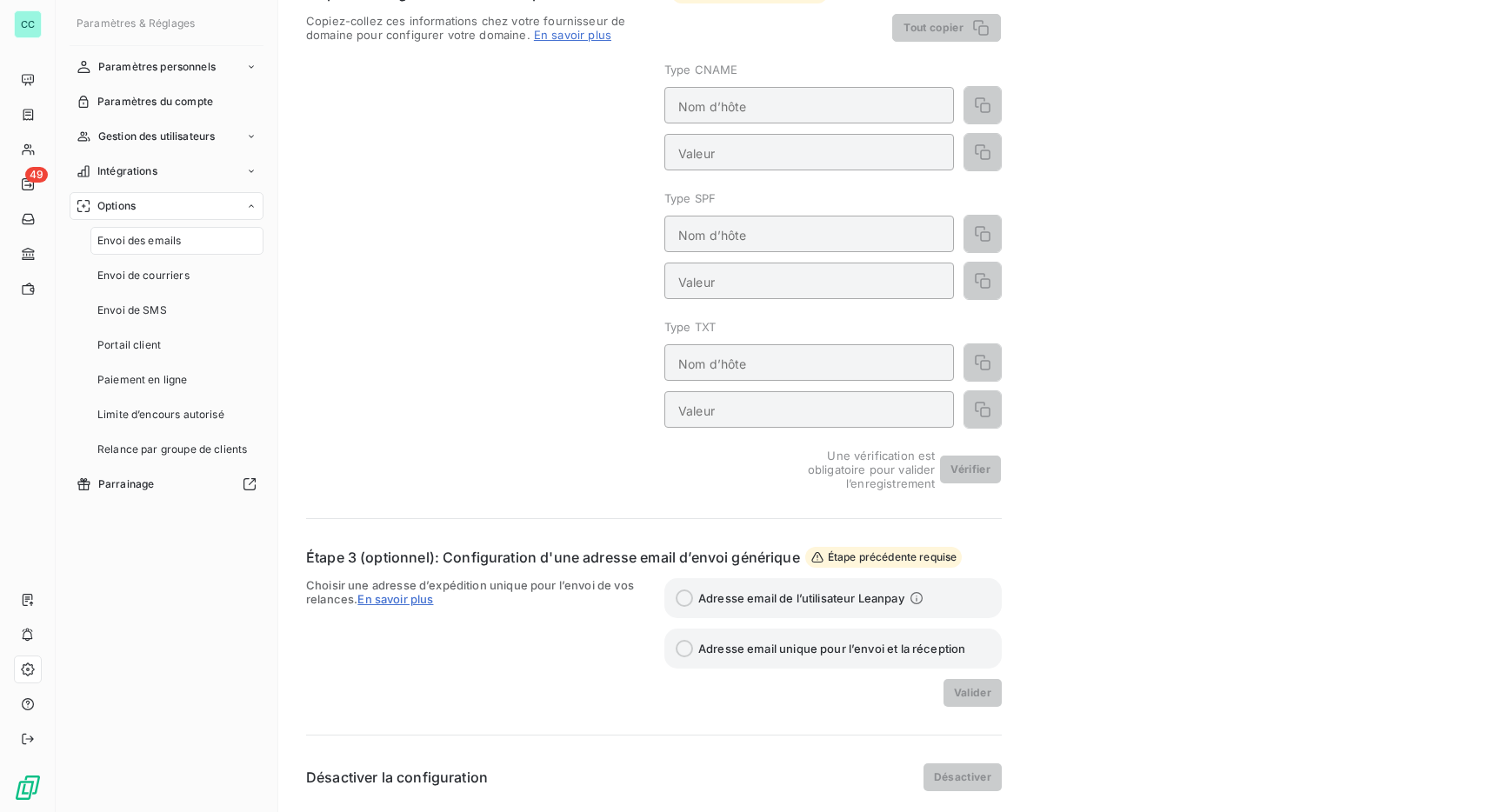
click at [218, 241] on div "Envoi des emails" at bounding box center [177, 241] width 173 height 28
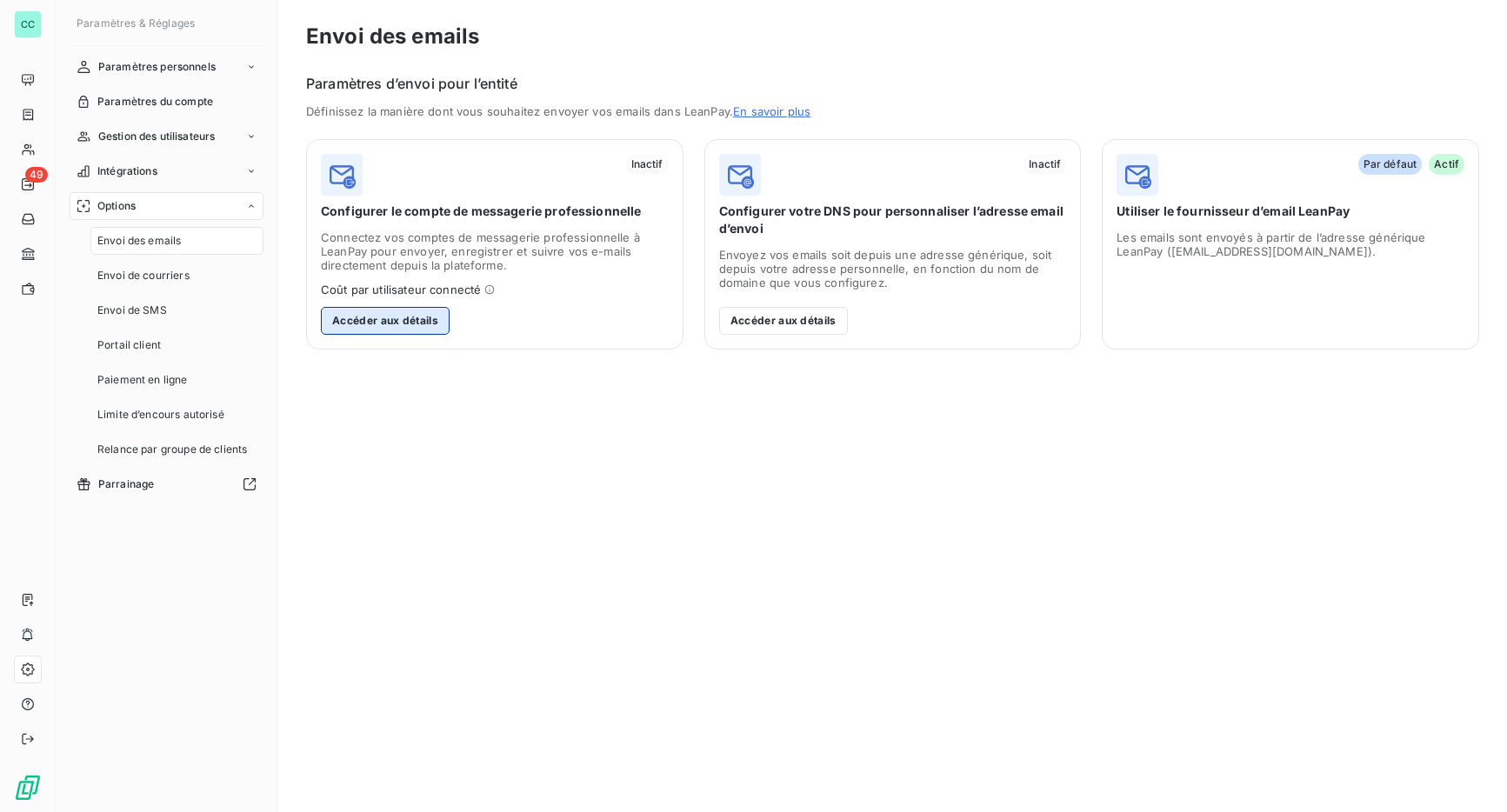
click at [401, 323] on button "Accéder aux détails" at bounding box center [385, 321] width 129 height 28
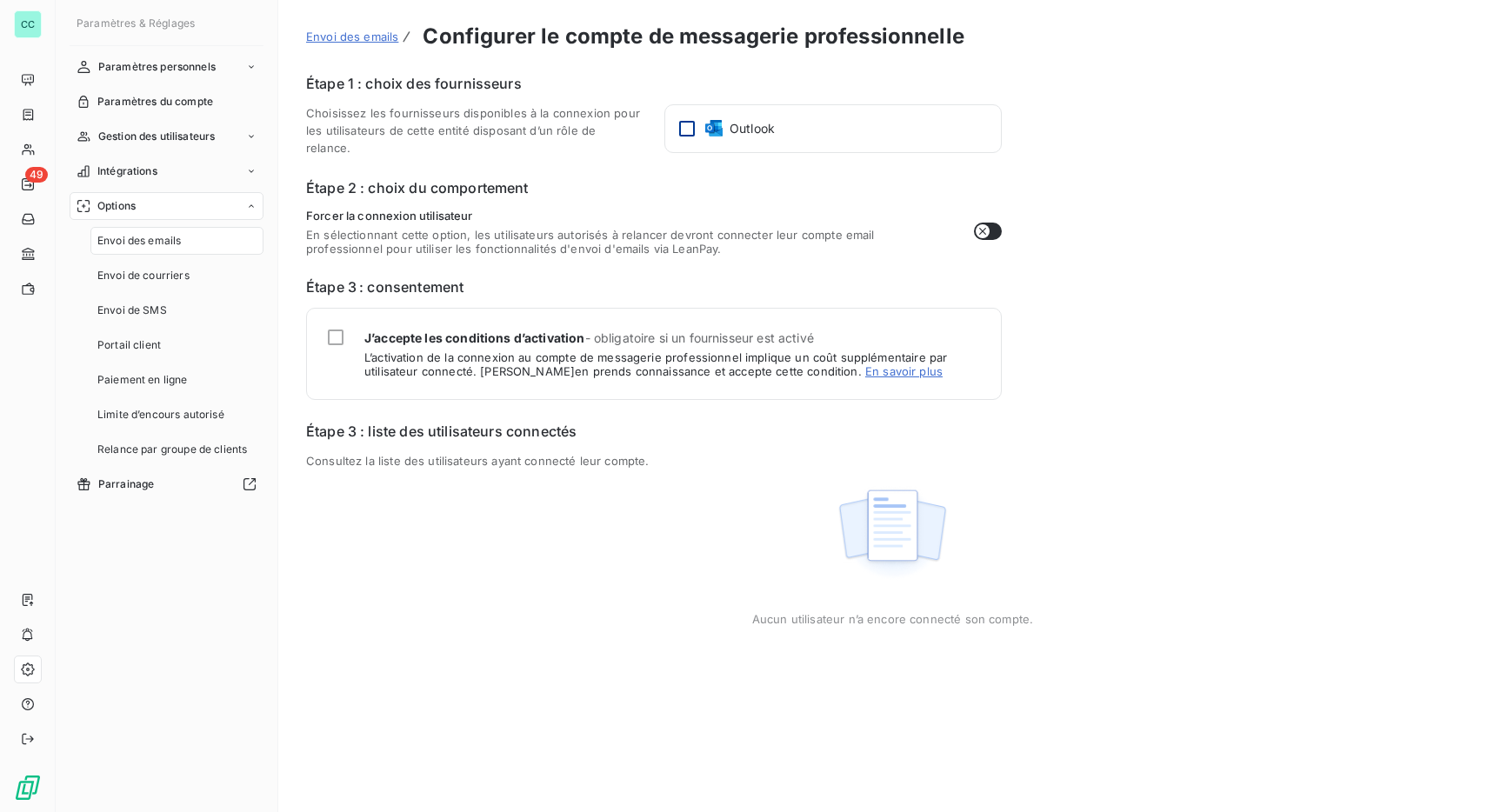
click at [682, 128] on div at bounding box center [686, 129] width 16 height 16
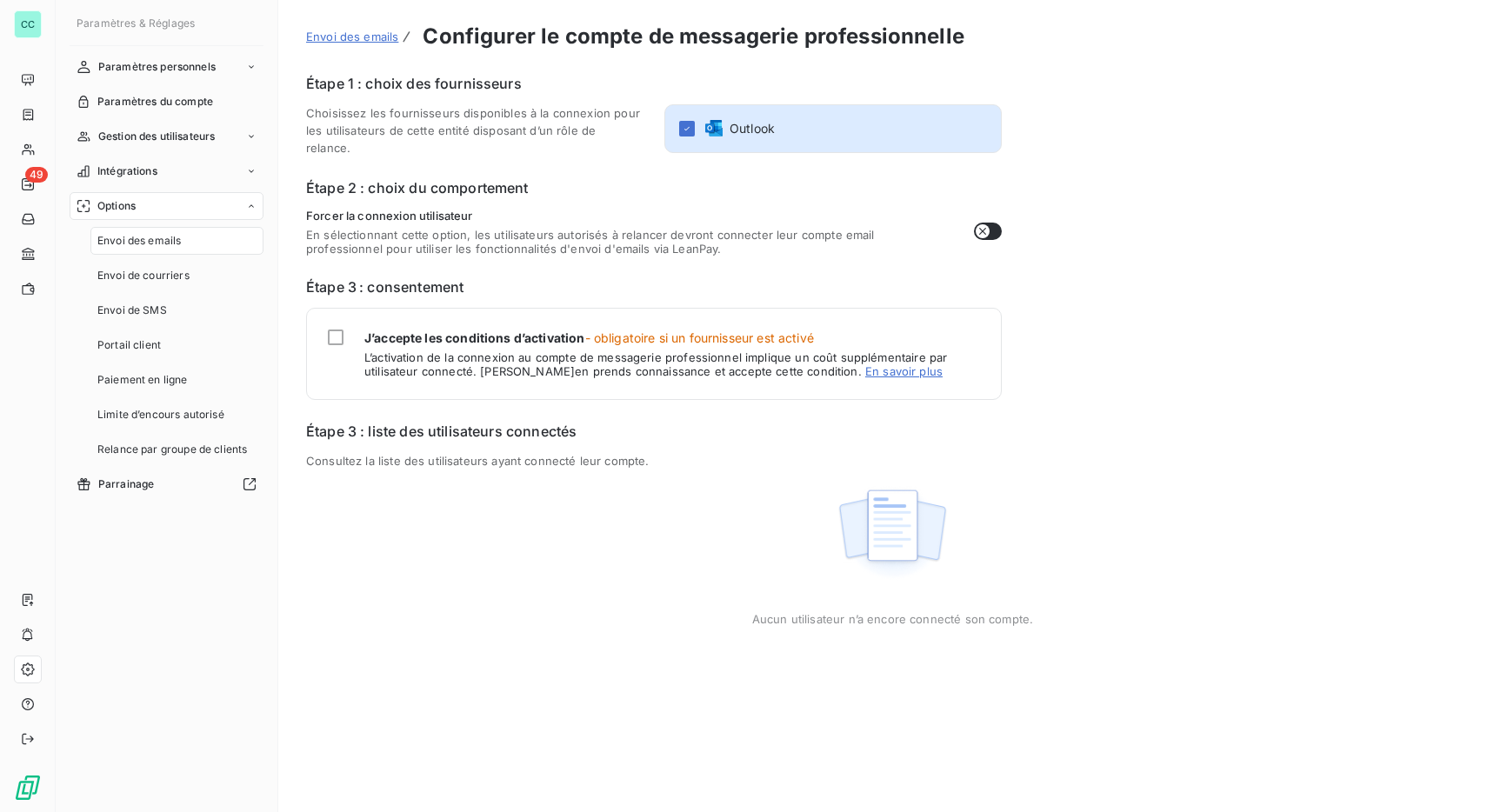
click at [990, 227] on button "button" at bounding box center [989, 231] width 28 height 18
click at [990, 227] on icon "button" at bounding box center [993, 231] width 14 height 14
click at [990, 227] on button "button" at bounding box center [989, 231] width 28 height 18
click at [993, 233] on icon "button" at bounding box center [993, 231] width 14 height 14
click at [688, 127] on icon at bounding box center [686, 128] width 10 height 10
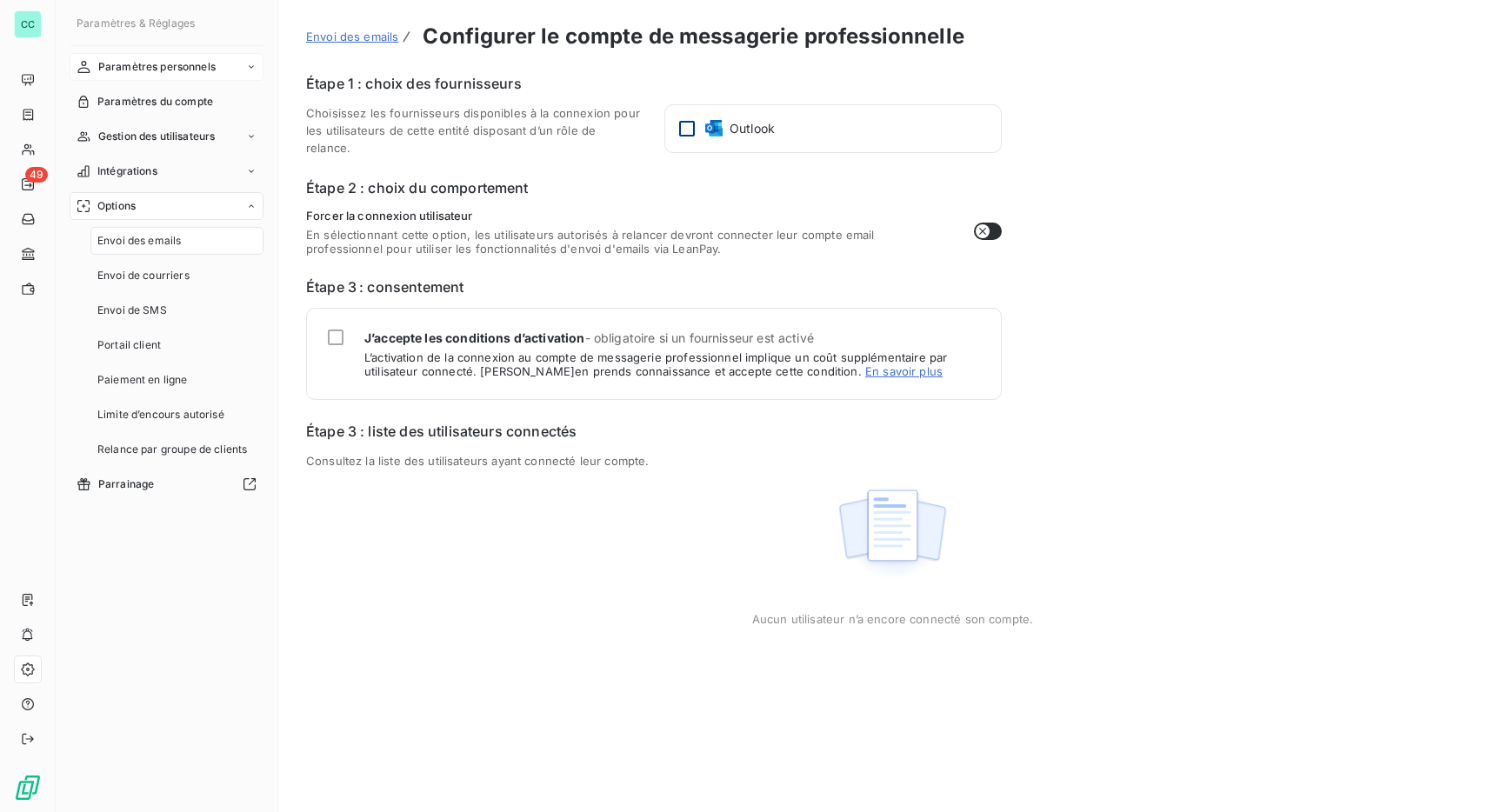
click at [155, 66] on span "Paramètres personnels" at bounding box center [157, 66] width 118 height 16
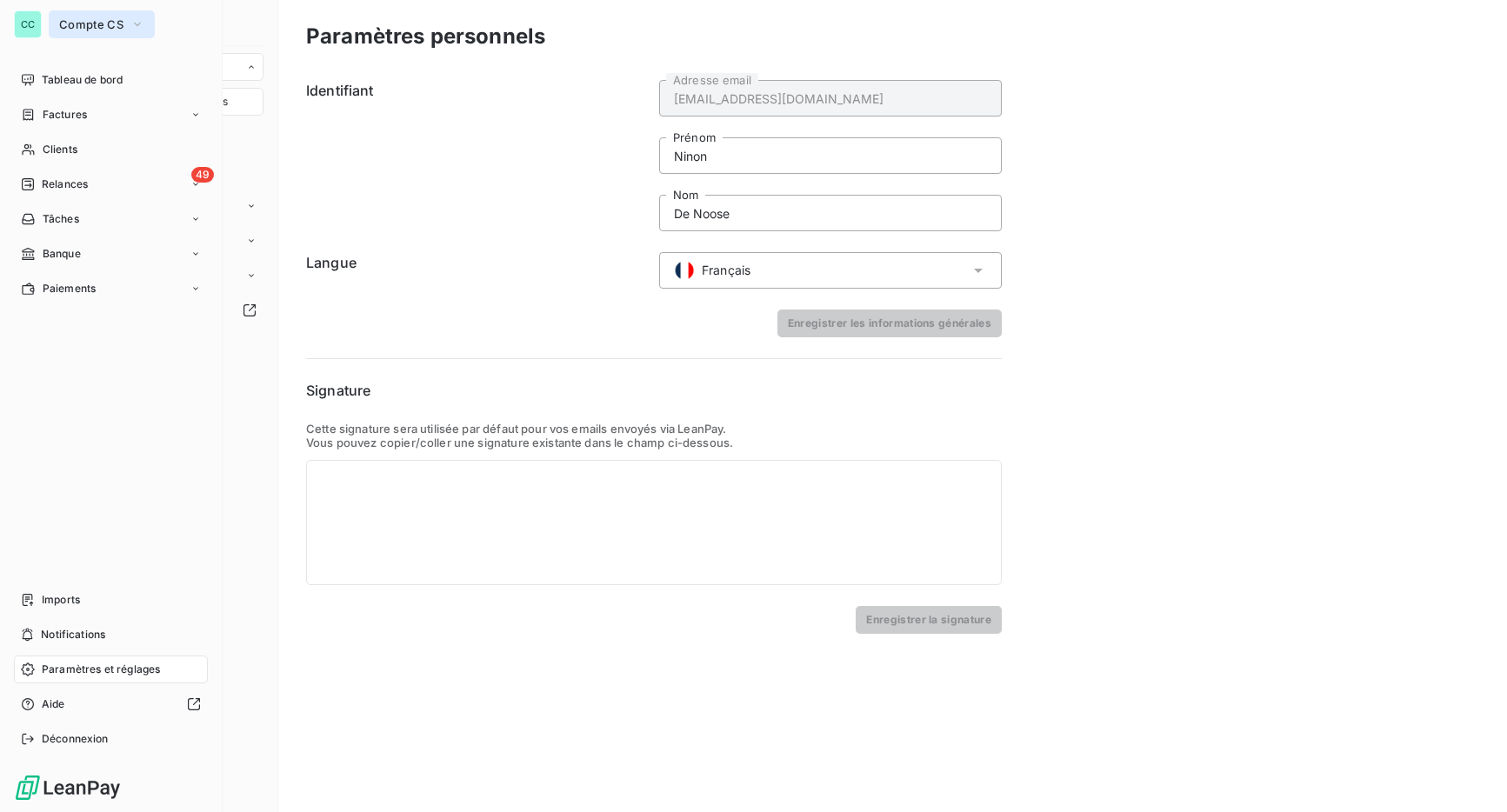
click at [79, 22] on span "Compte CS" at bounding box center [90, 24] width 64 height 14
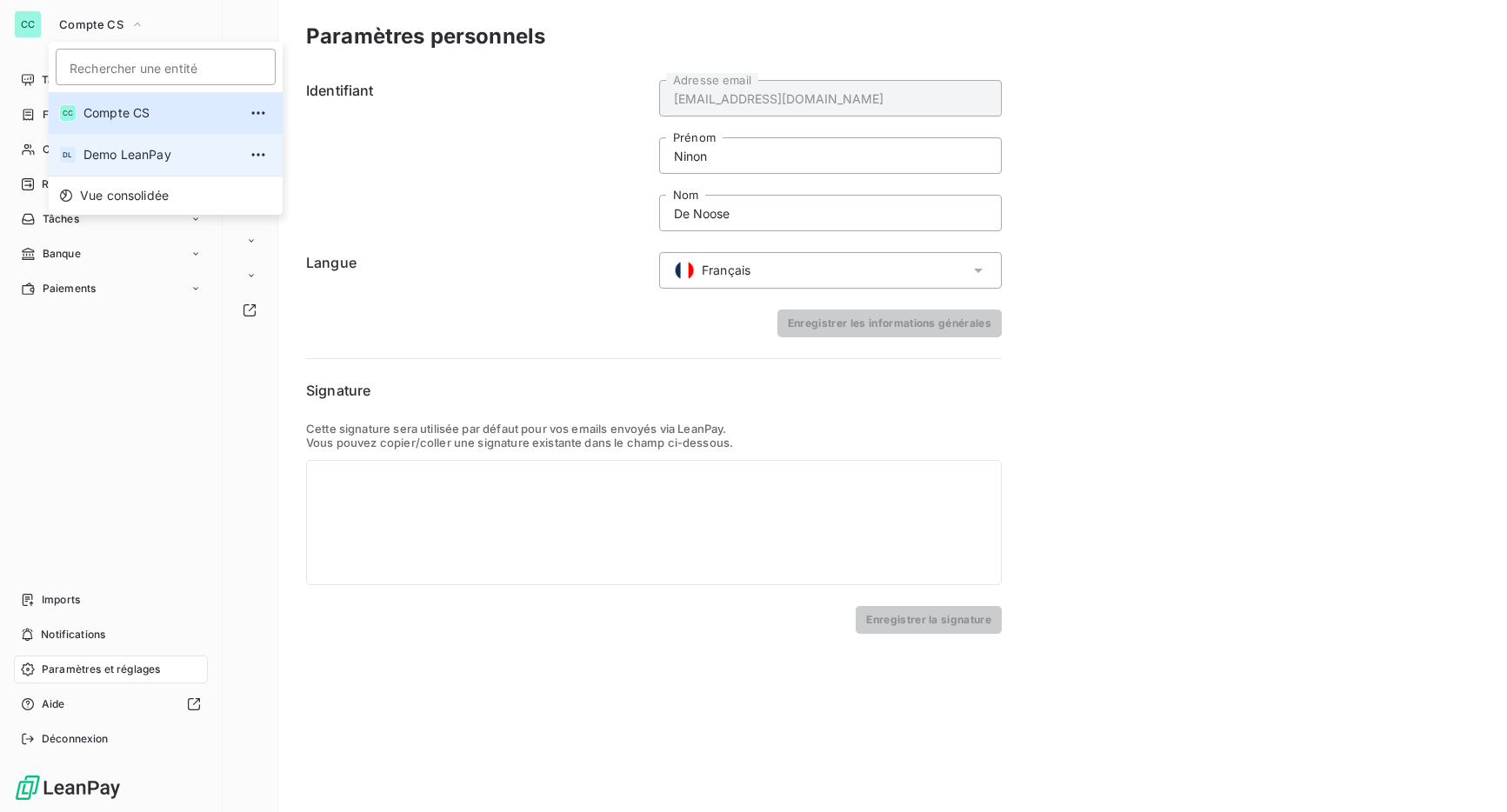
click at [96, 163] on li "DL Demo LeanPay" at bounding box center [165, 155] width 234 height 42
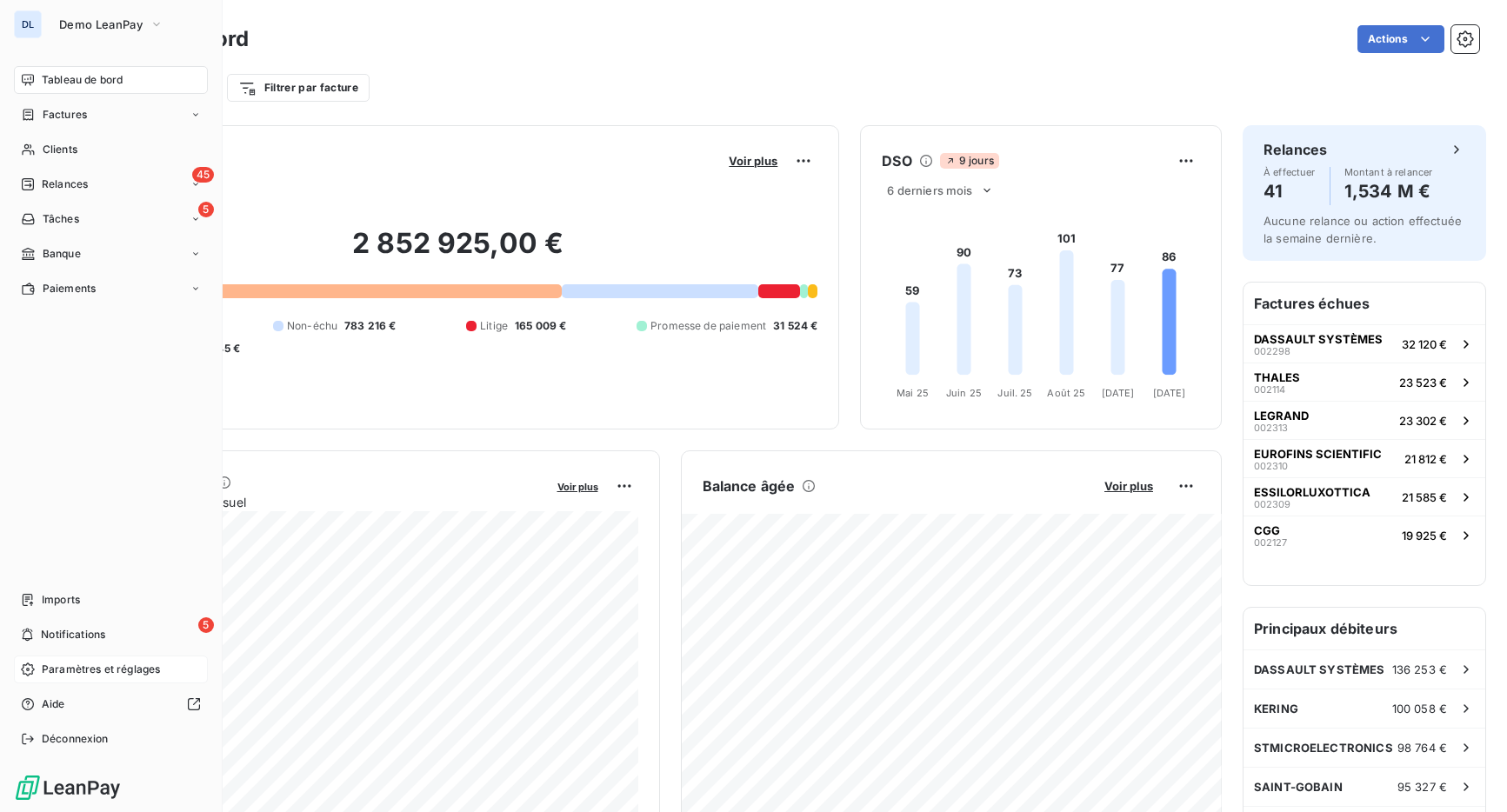
click at [106, 669] on span "Paramètres et réglages" at bounding box center [101, 669] width 118 height 16
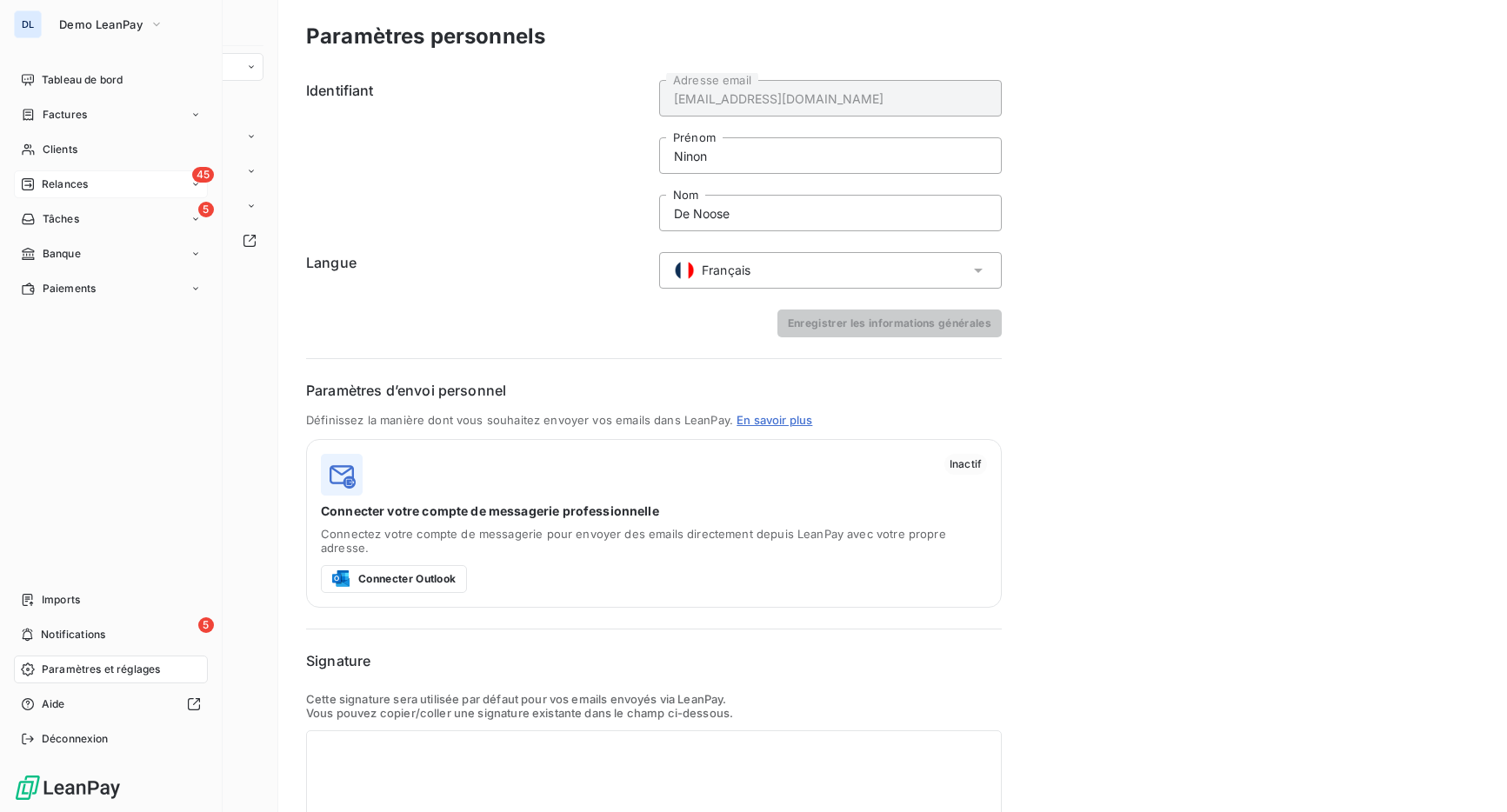
click at [45, 181] on span "Relances" at bounding box center [64, 184] width 46 height 16
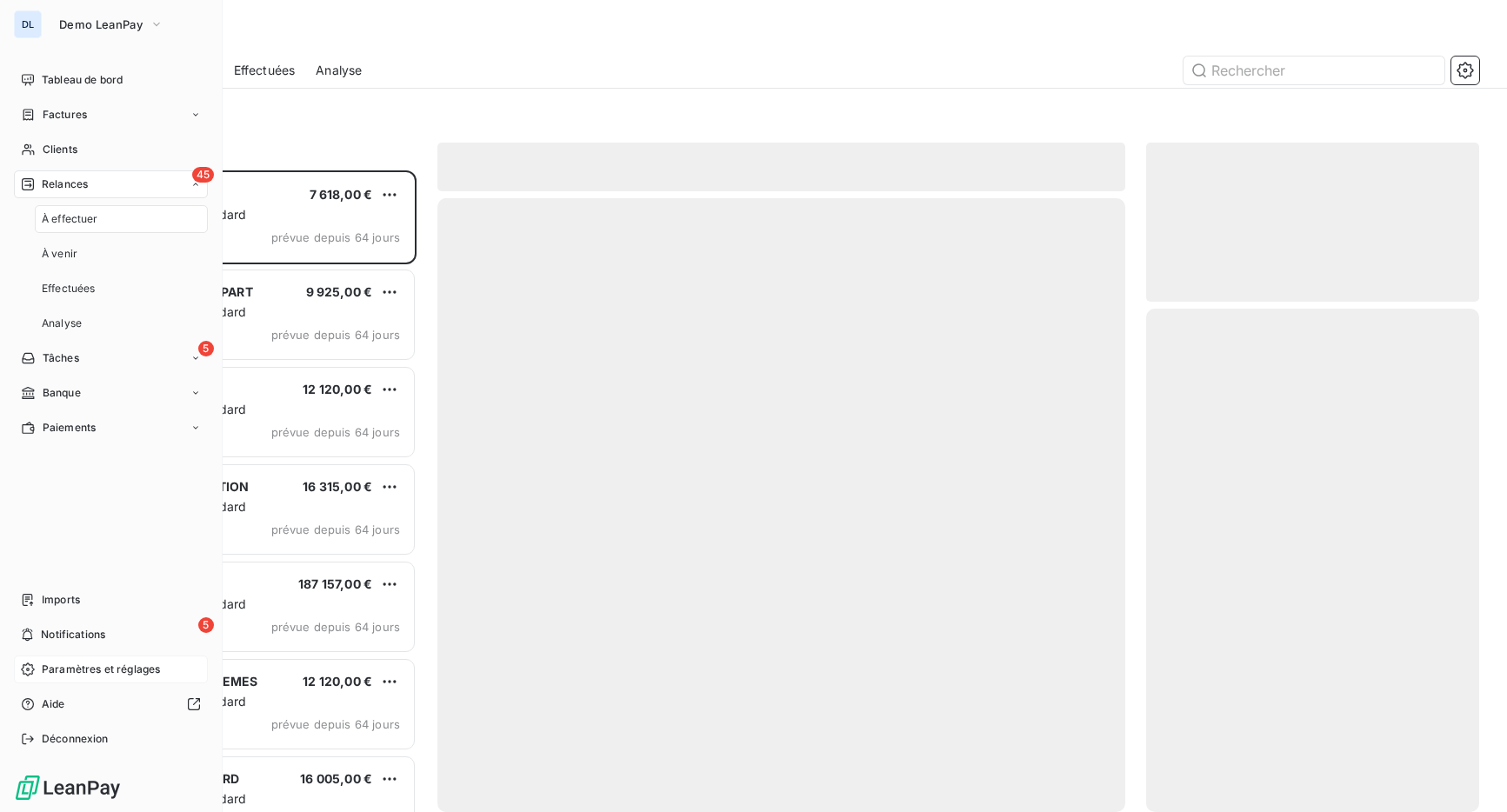
scroll to position [641, 334]
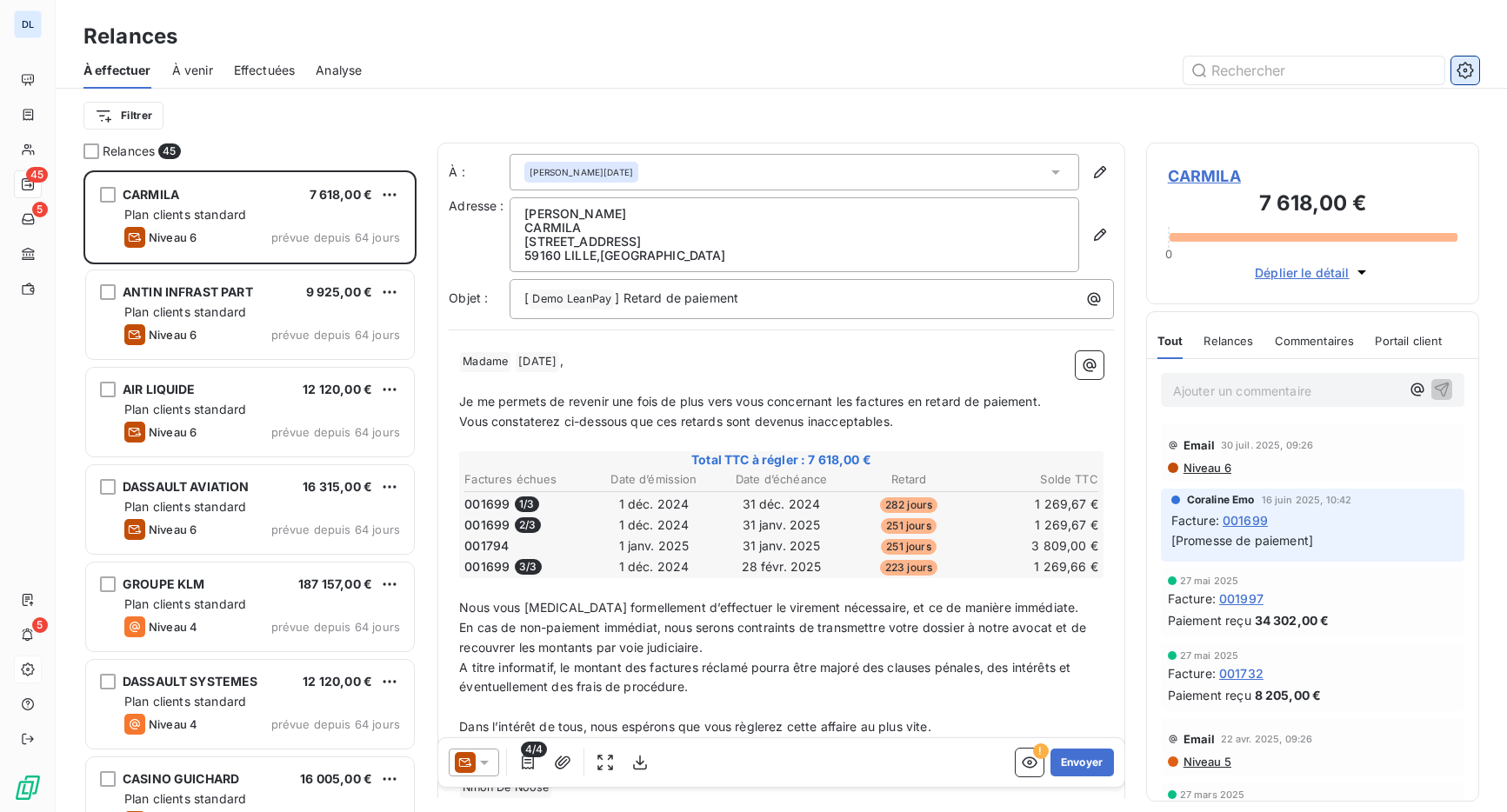
click at [1460, 69] on icon "button" at bounding box center [1465, 70] width 18 height 18
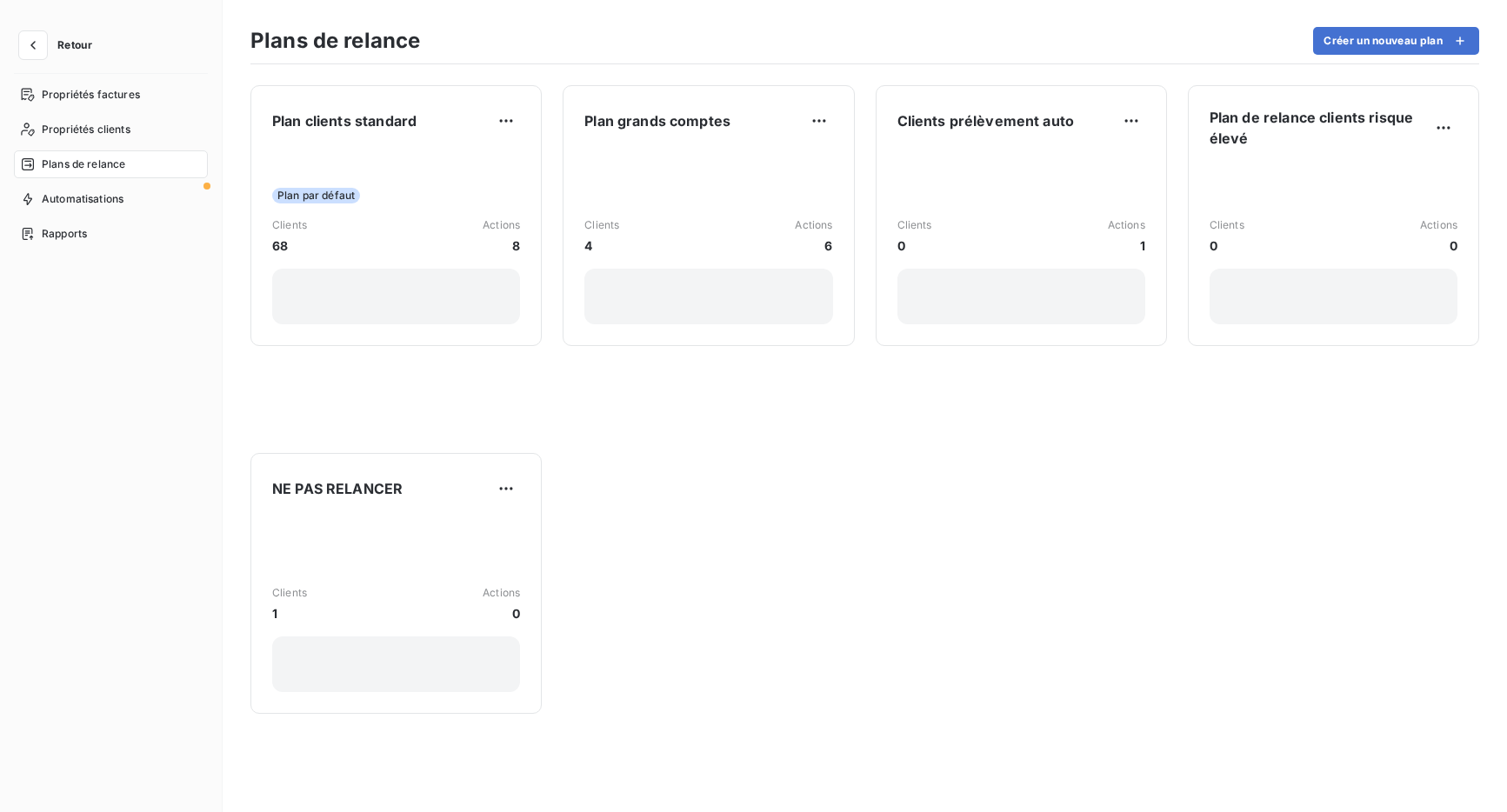
click at [51, 41] on button "Retour" at bounding box center [60, 46] width 92 height 28
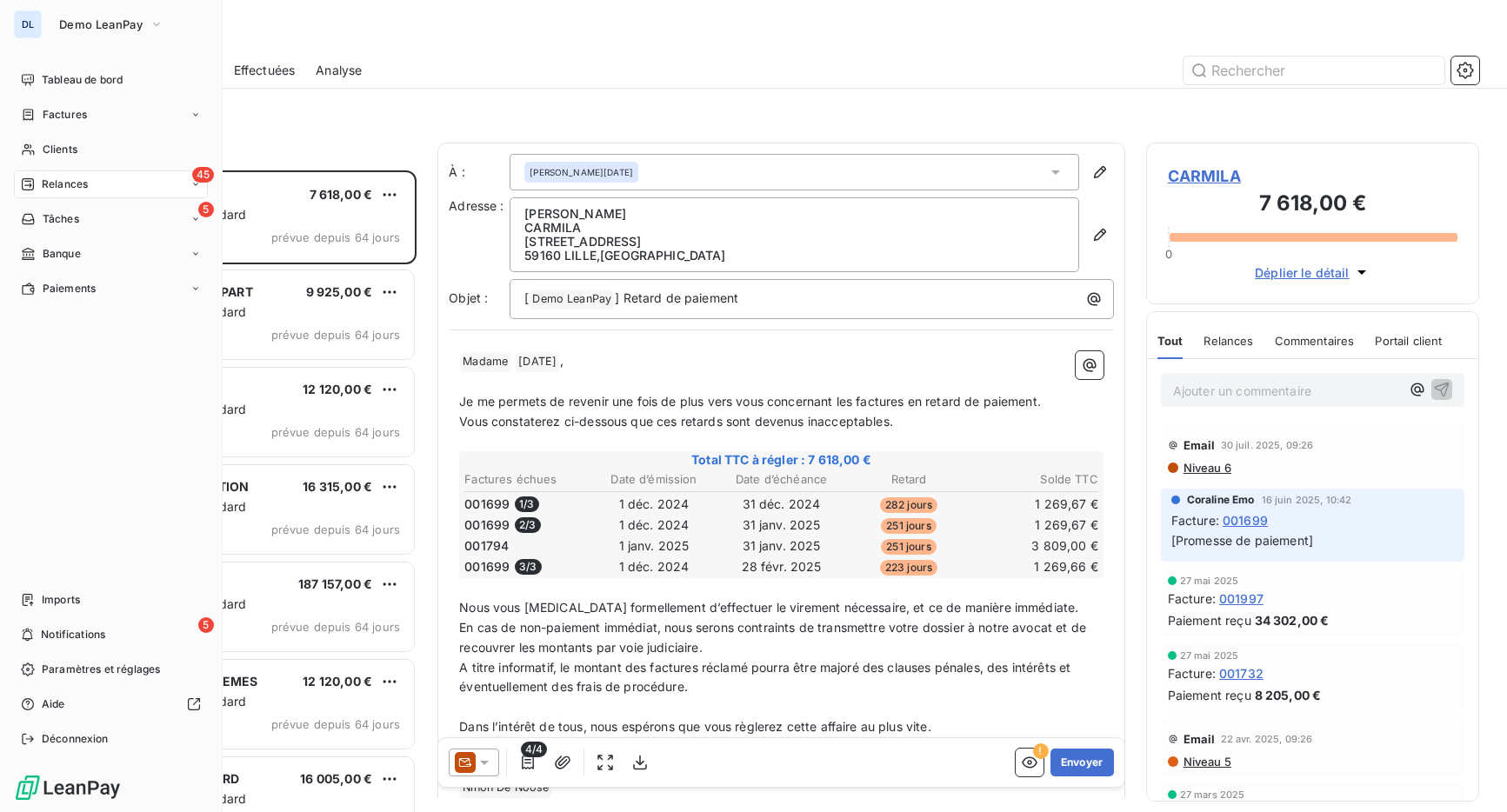
scroll to position [641, 334]
click at [77, 18] on span "Demo LeanPay" at bounding box center [101, 24] width 84 height 14
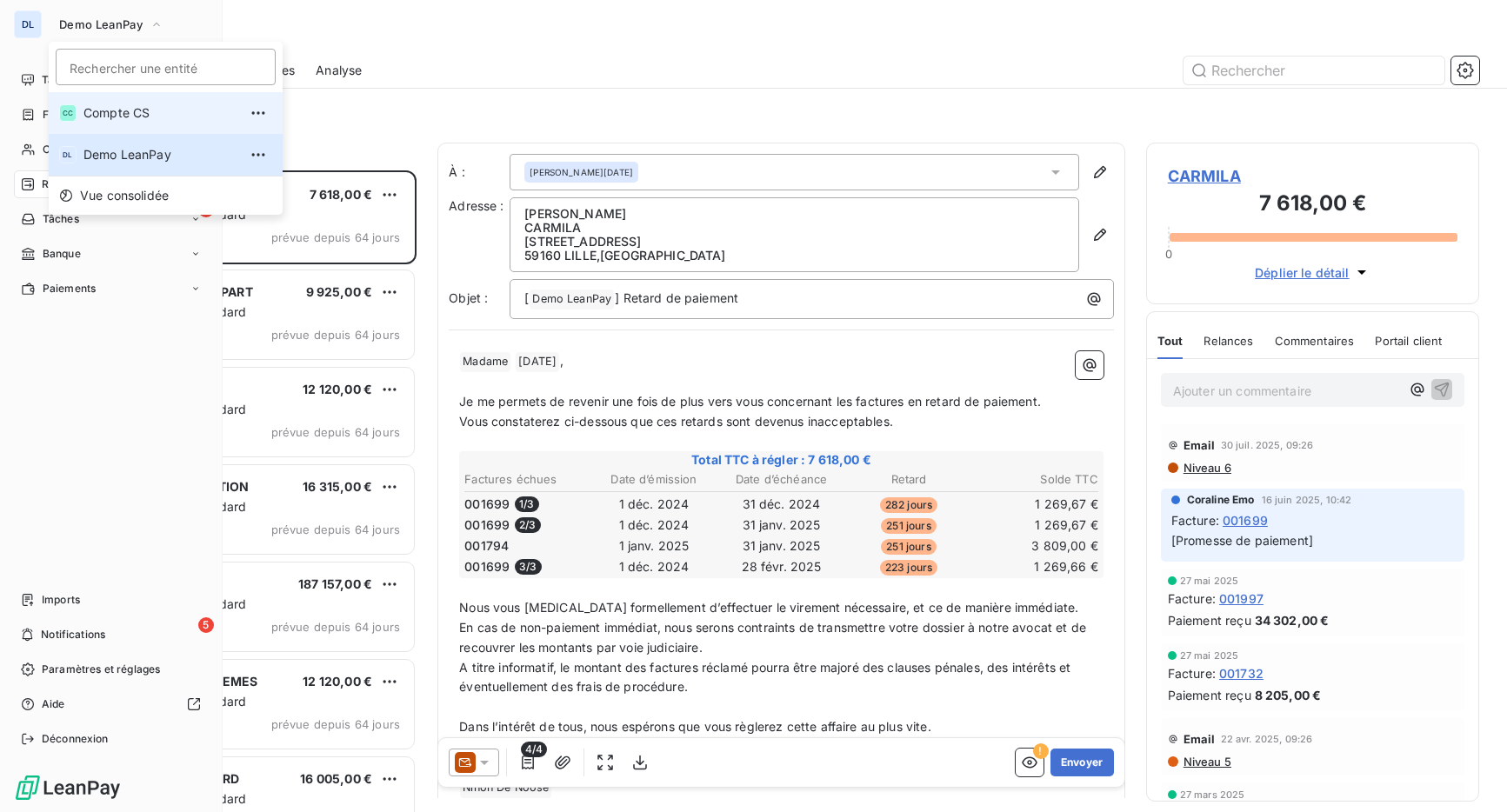
click at [84, 110] on span "Compte CS" at bounding box center [160, 113] width 154 height 18
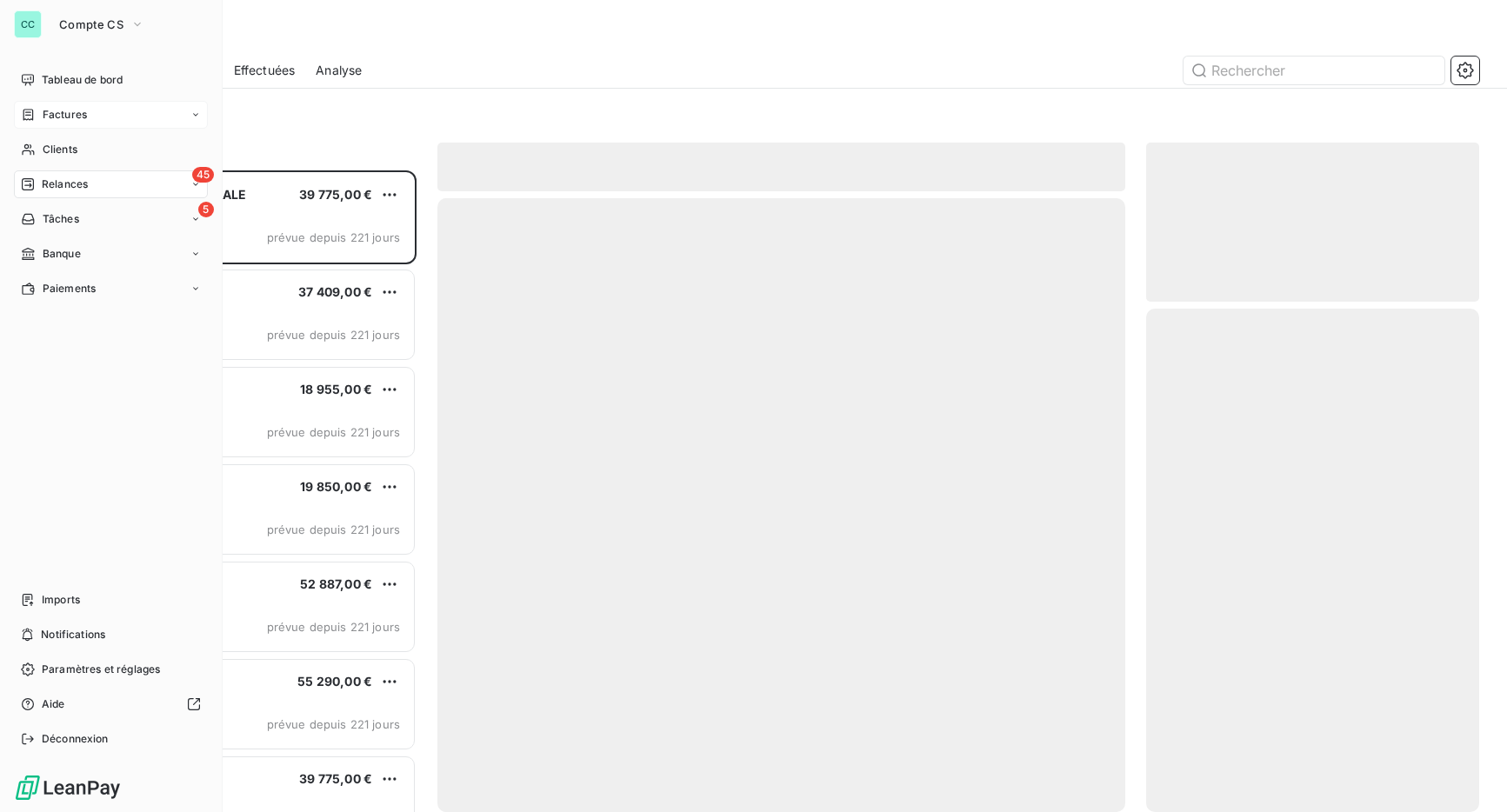
scroll to position [641, 334]
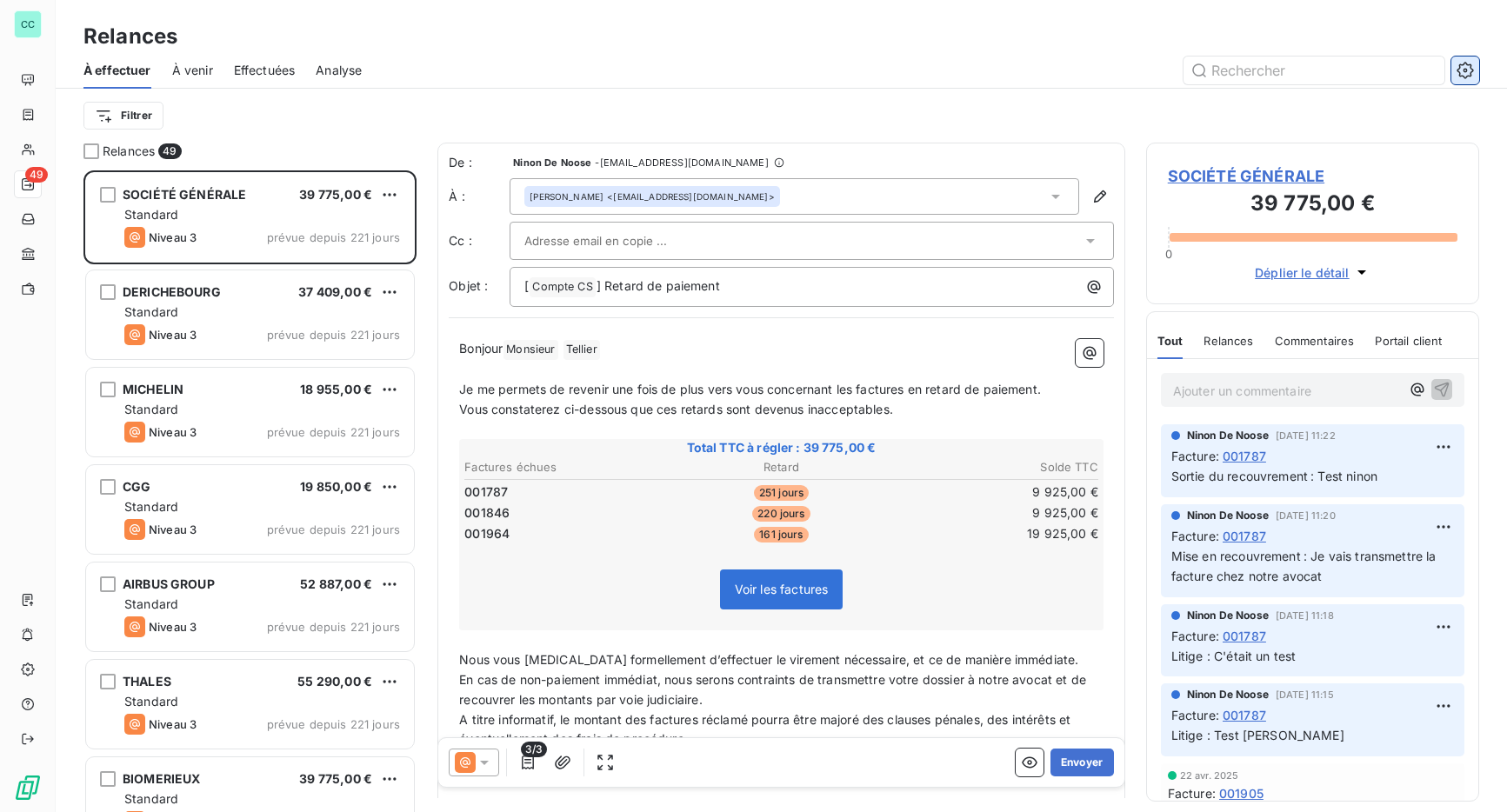
click at [1464, 64] on icon "button" at bounding box center [1465, 70] width 18 height 18
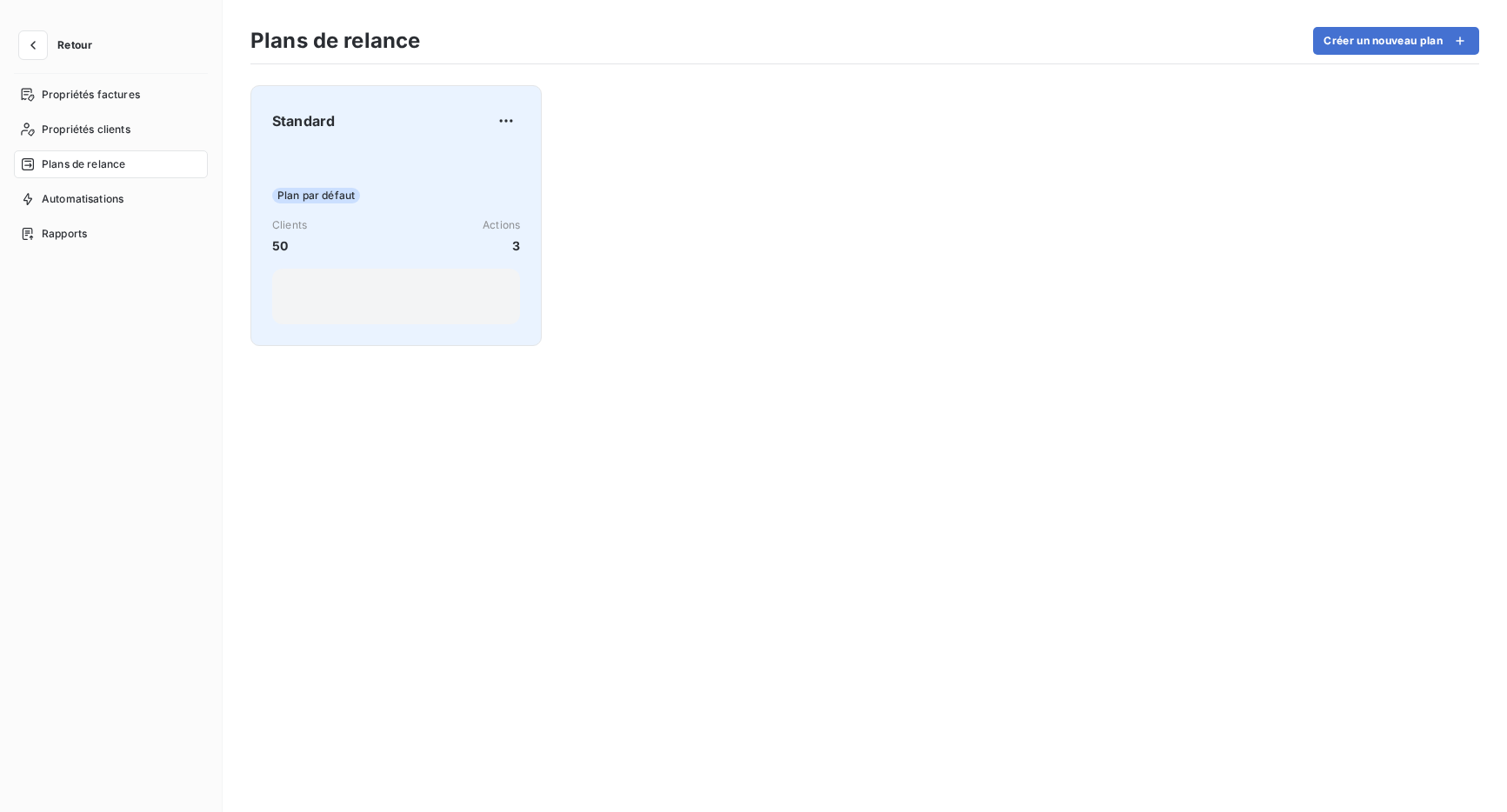
click at [482, 200] on div "Plan par défaut" at bounding box center [396, 195] width 248 height 16
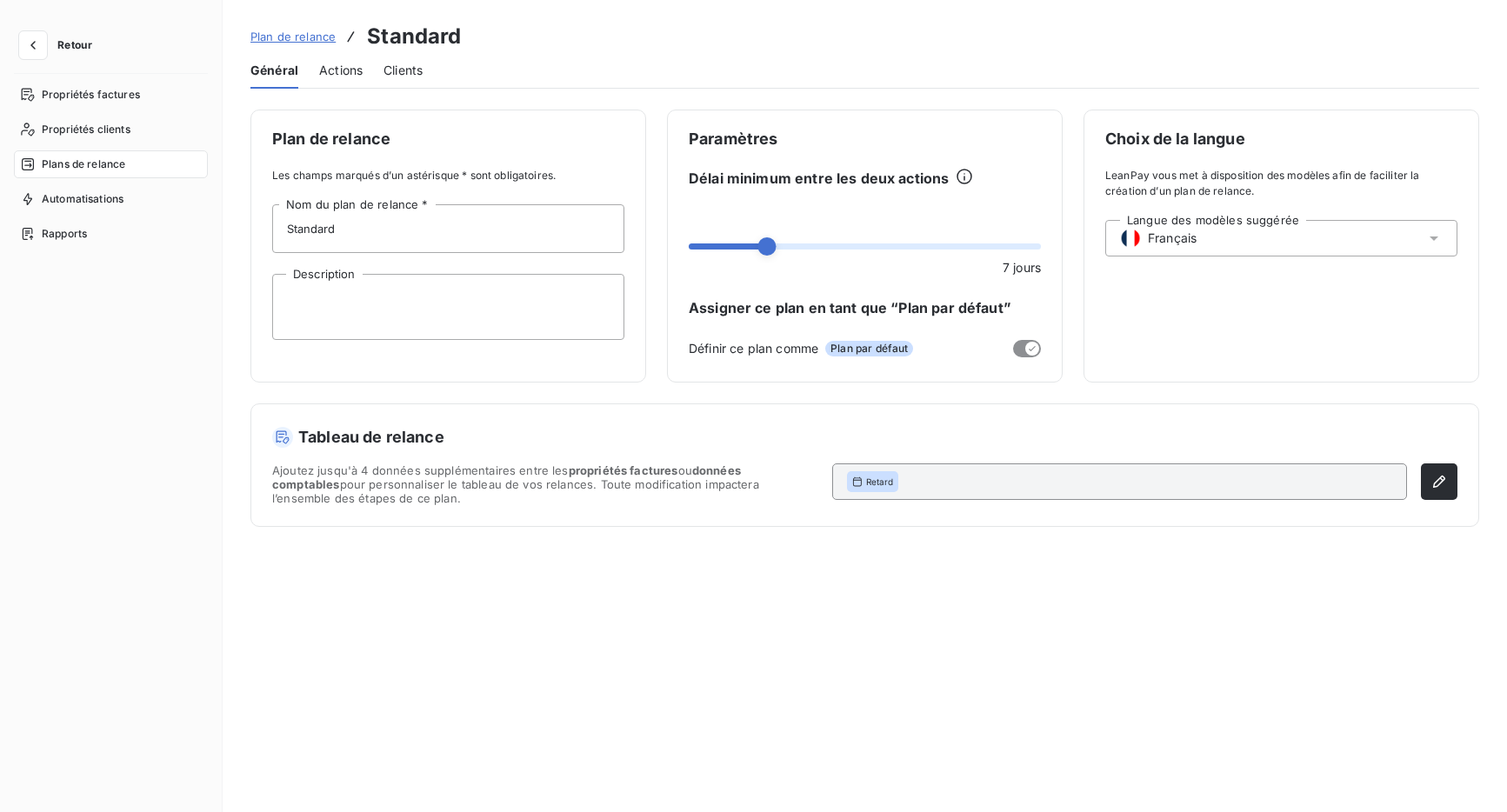
click at [360, 75] on span "Actions" at bounding box center [340, 70] width 44 height 18
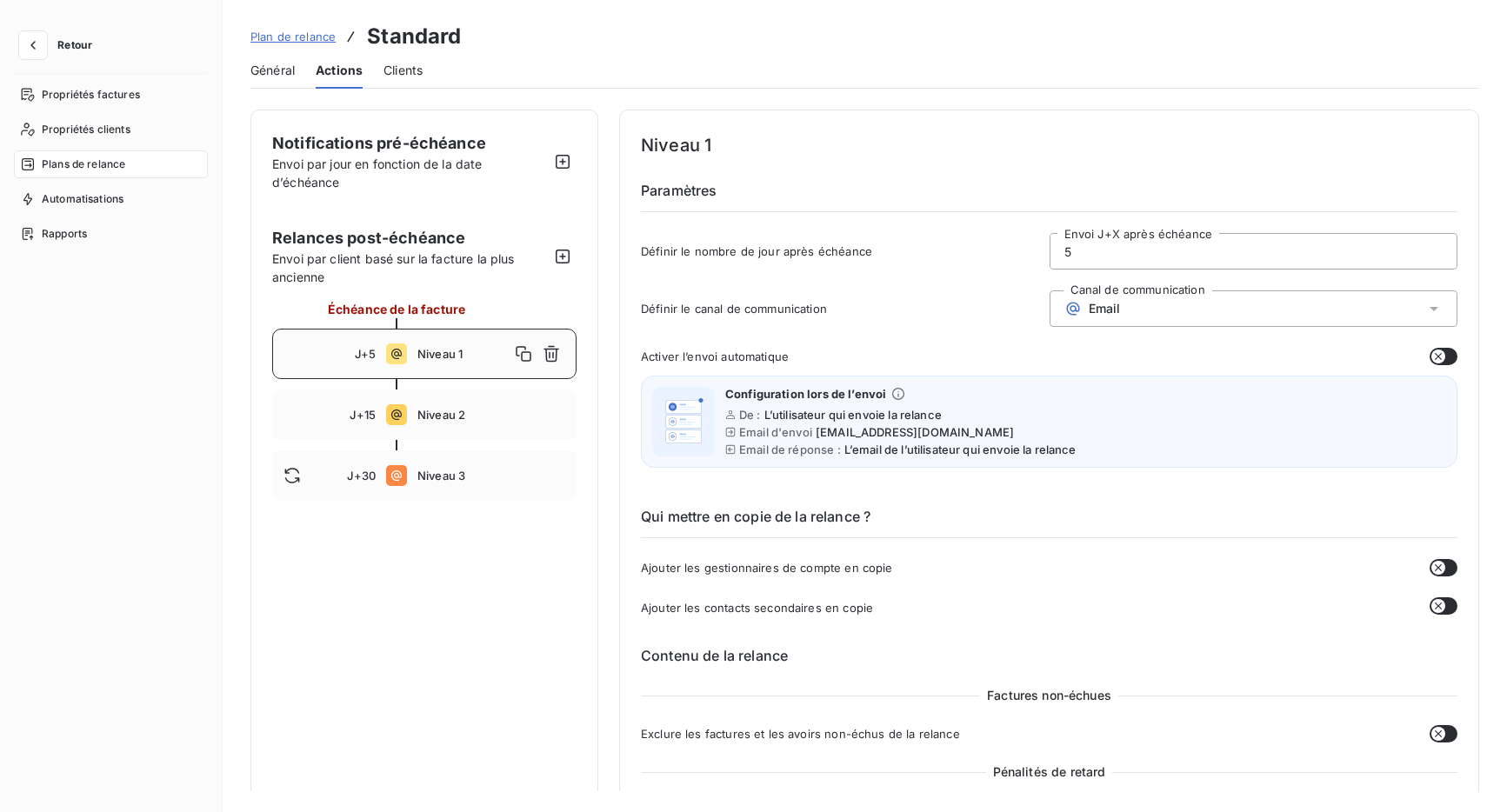
click at [1445, 355] on button "button" at bounding box center [1444, 356] width 28 height 18
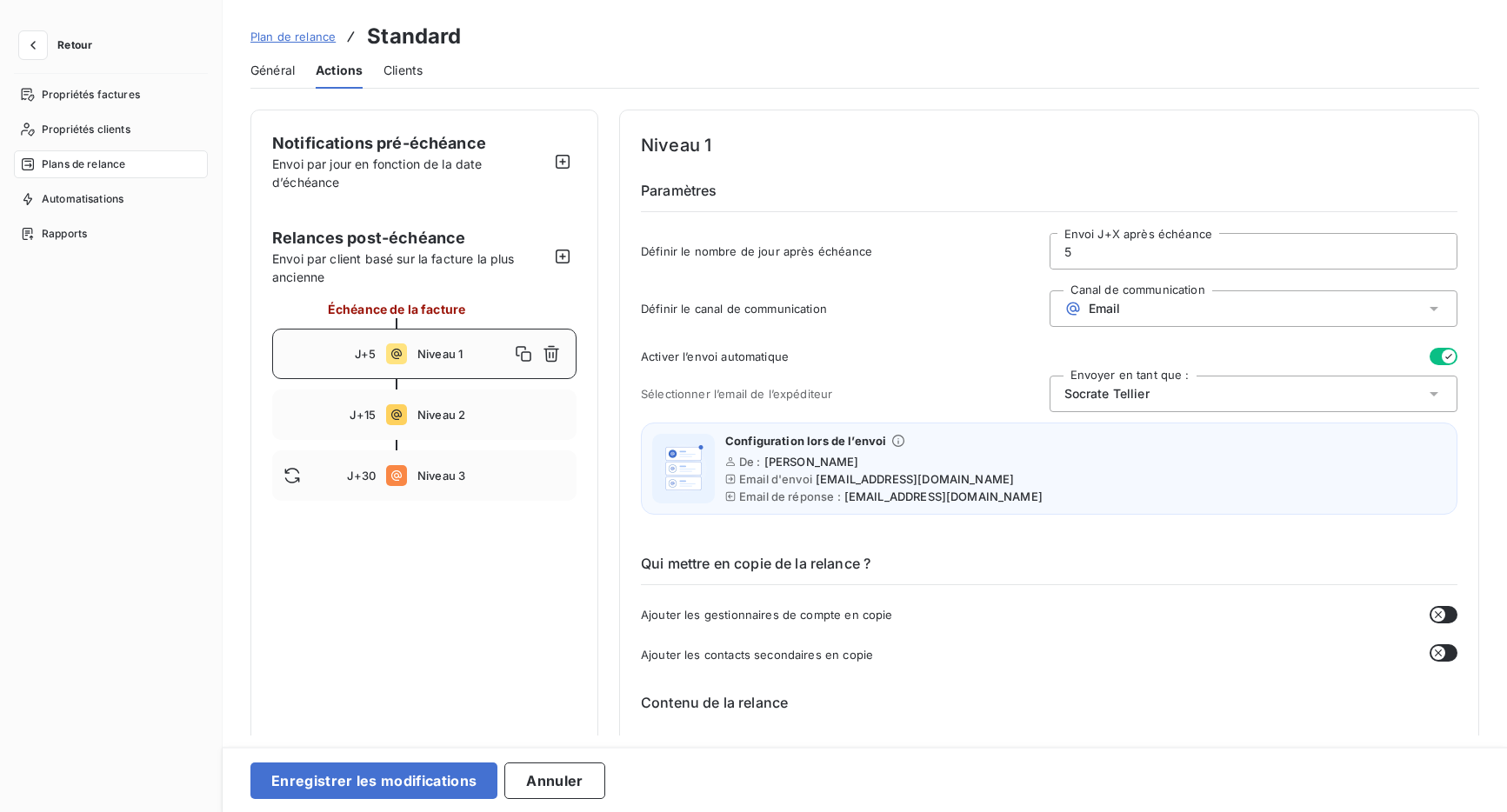
click at [1417, 402] on div "[PERSON_NAME]" at bounding box center [1254, 393] width 408 height 36
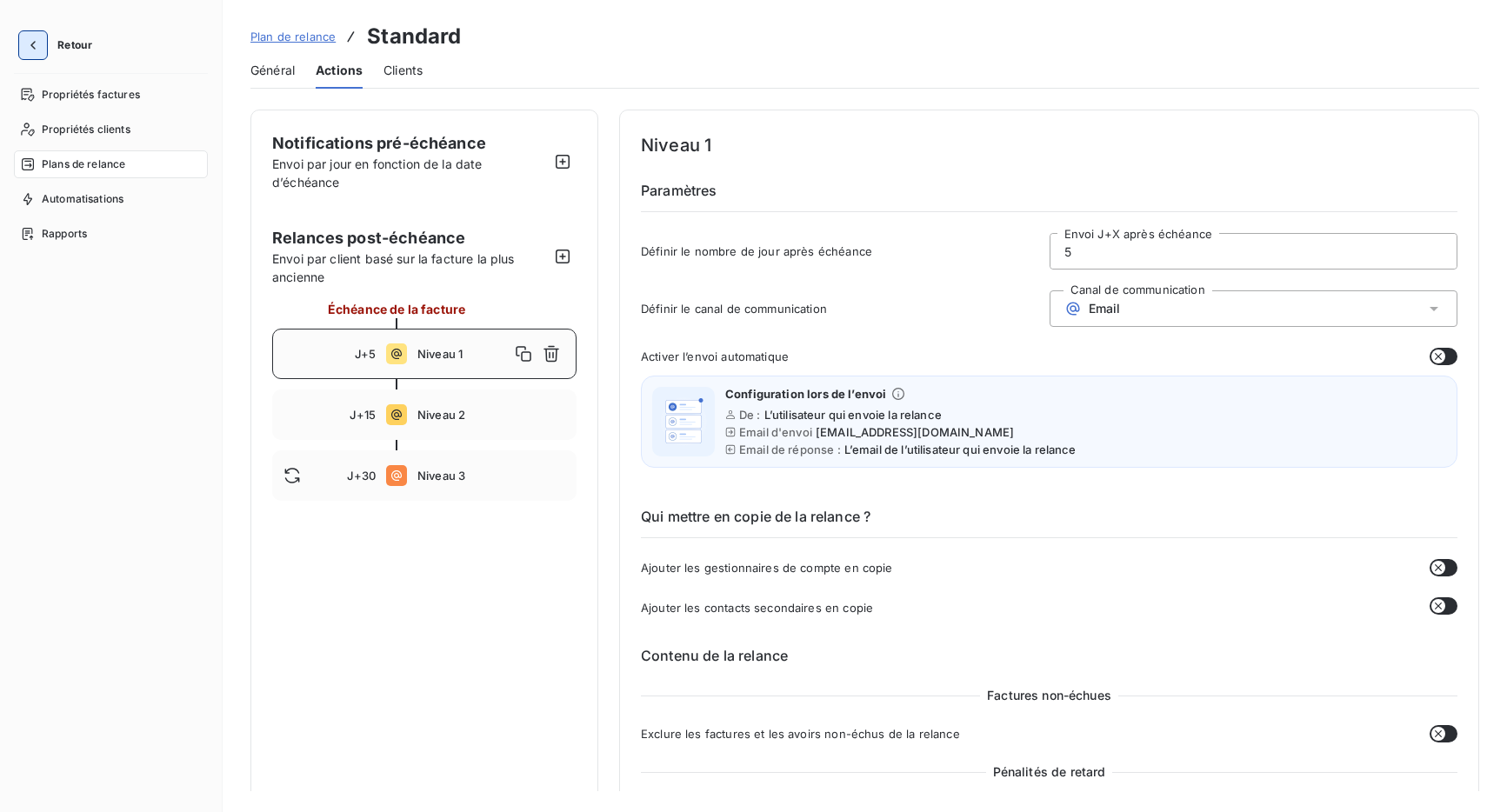
click at [33, 50] on icon "button" at bounding box center [33, 45] width 18 height 18
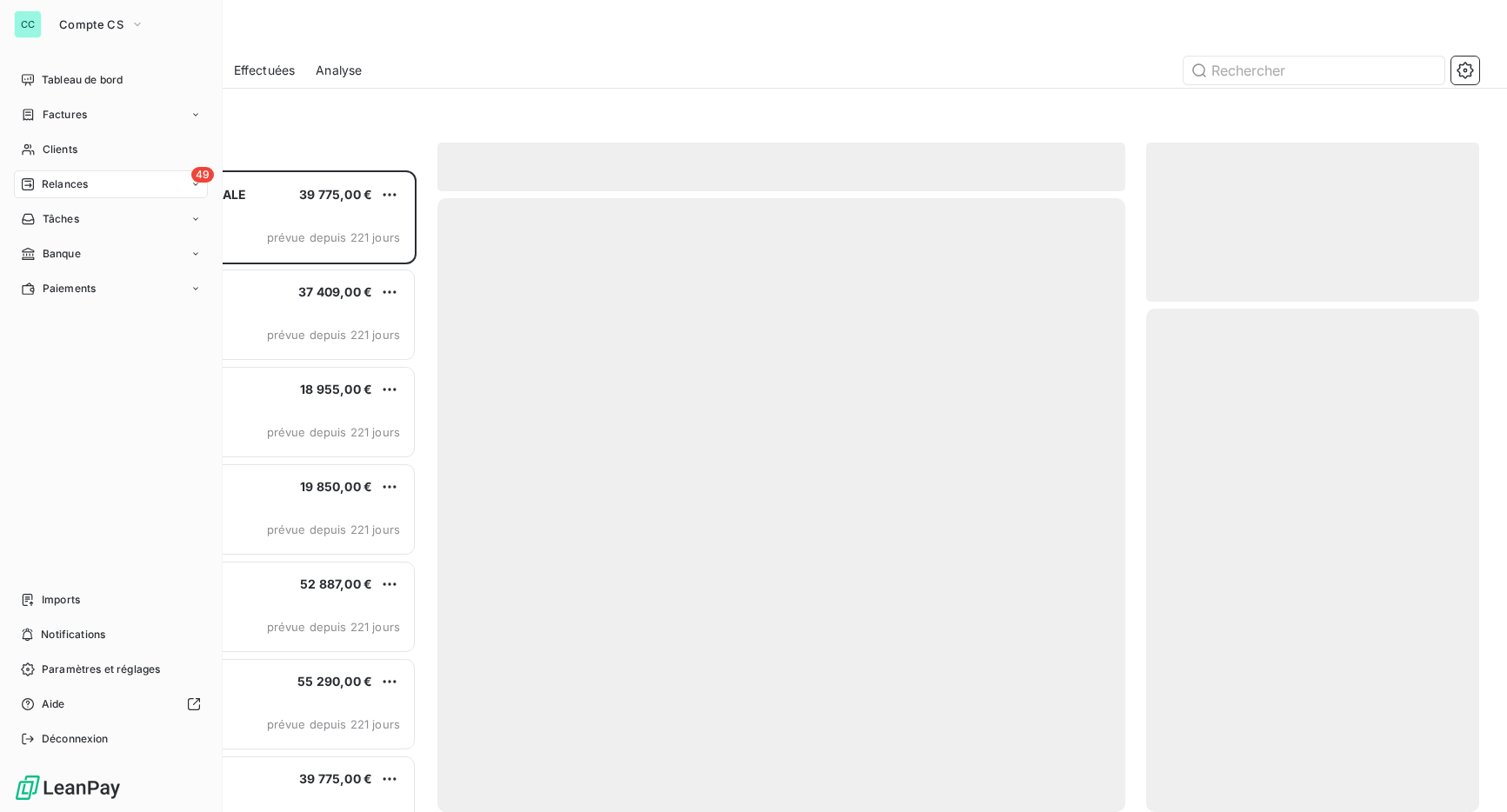
scroll to position [641, 334]
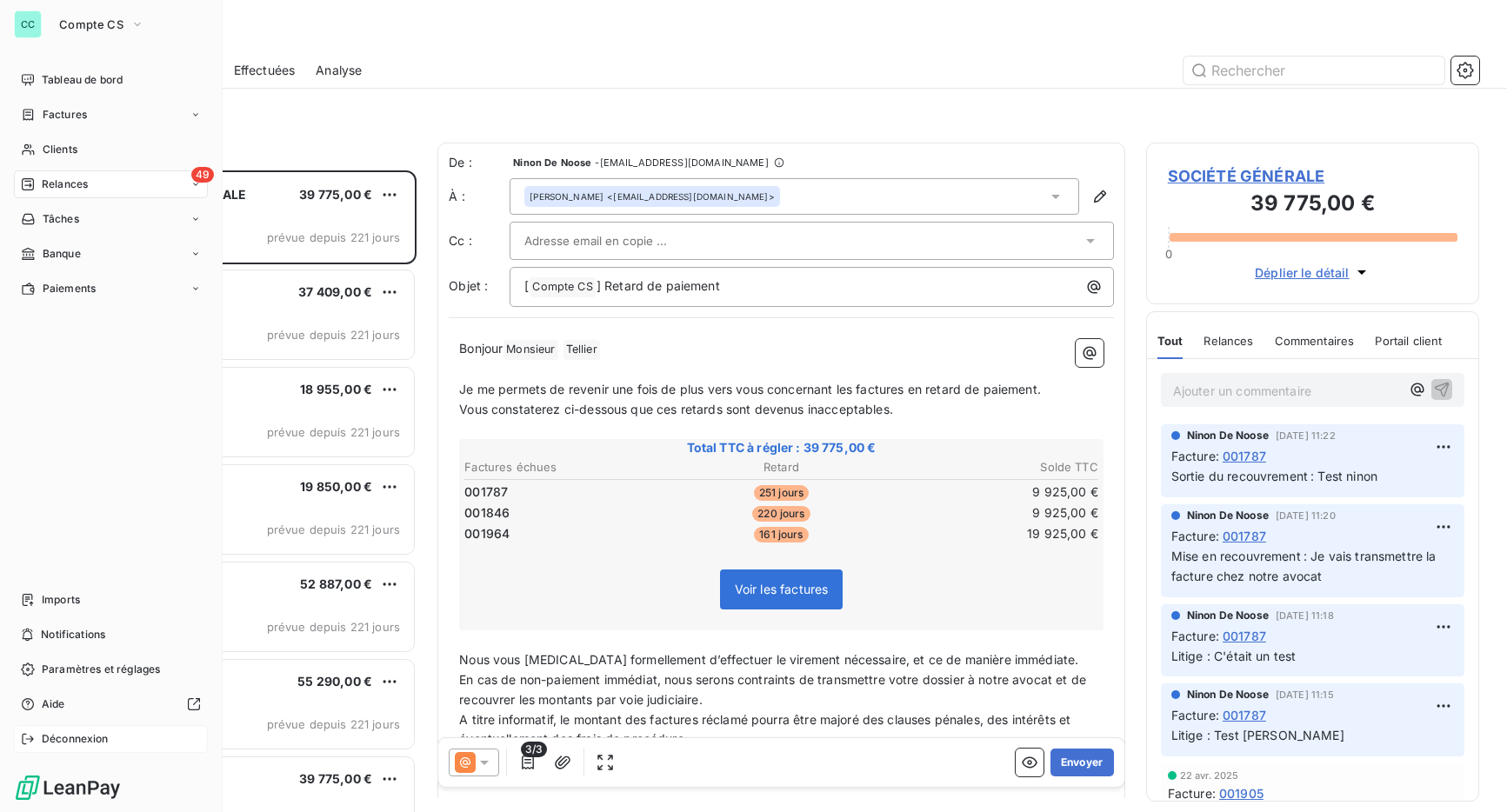
click at [75, 747] on div "Déconnexion" at bounding box center [111, 739] width 194 height 28
